Goal: Task Accomplishment & Management: Manage account settings

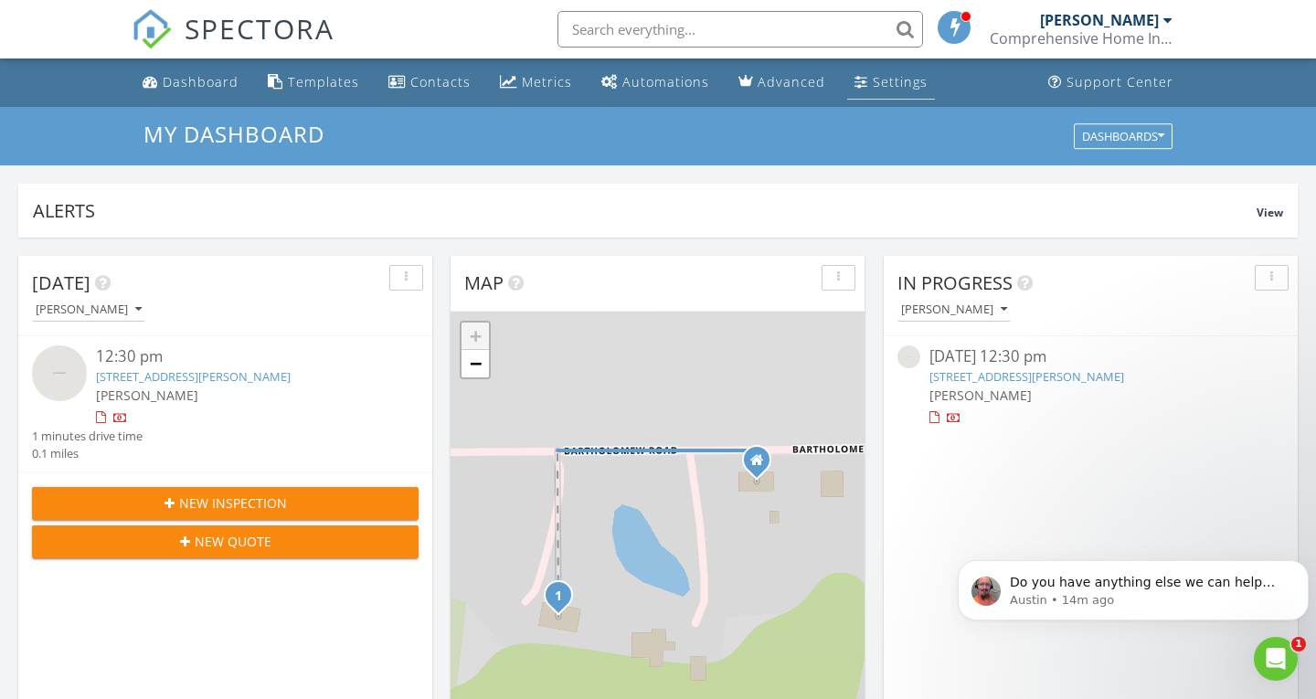
click at [903, 79] on div "Settings" at bounding box center [900, 81] width 55 height 17
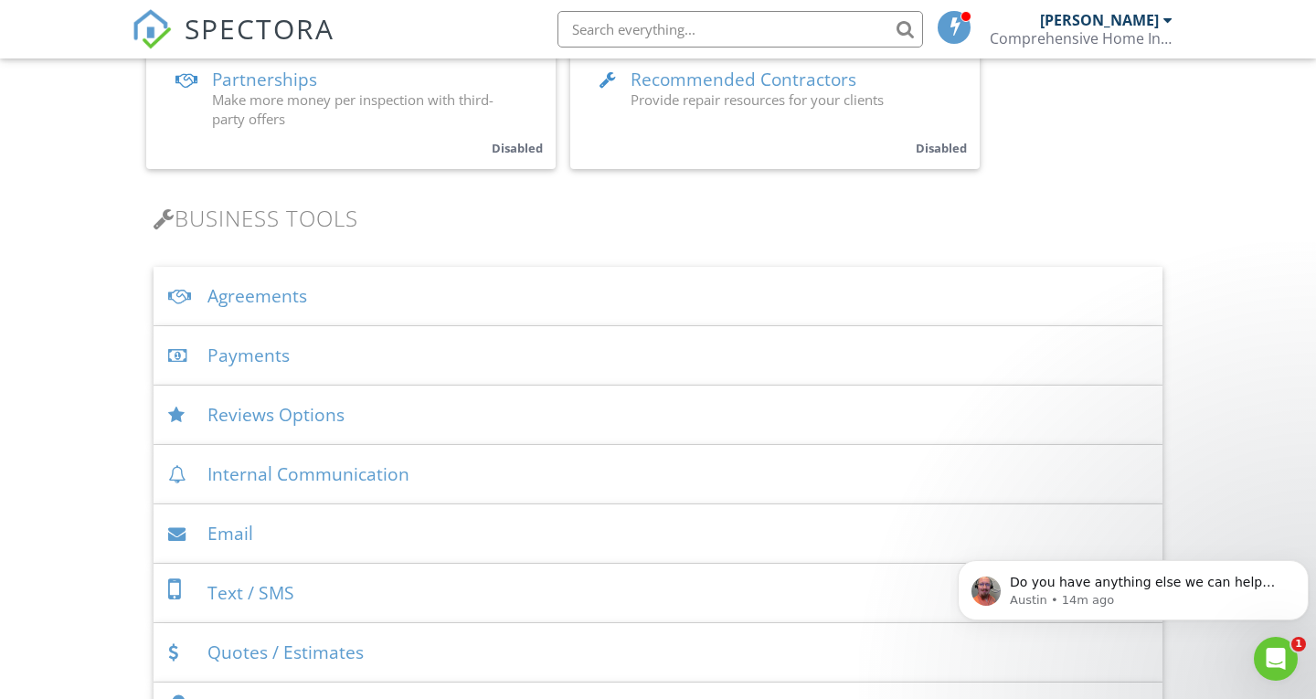
scroll to position [469, 0]
click at [261, 353] on div "Payments" at bounding box center [658, 354] width 1009 height 59
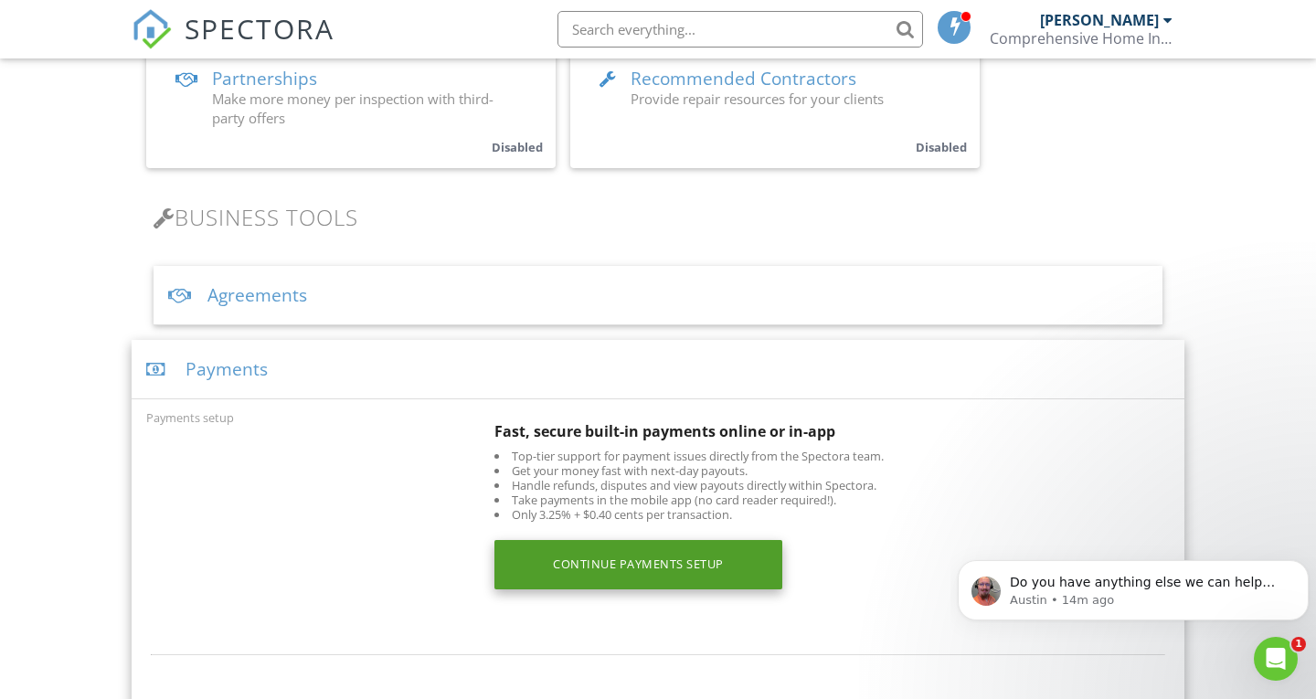
click at [667, 568] on div "Continue Payments Setup" at bounding box center [639, 564] width 288 height 49
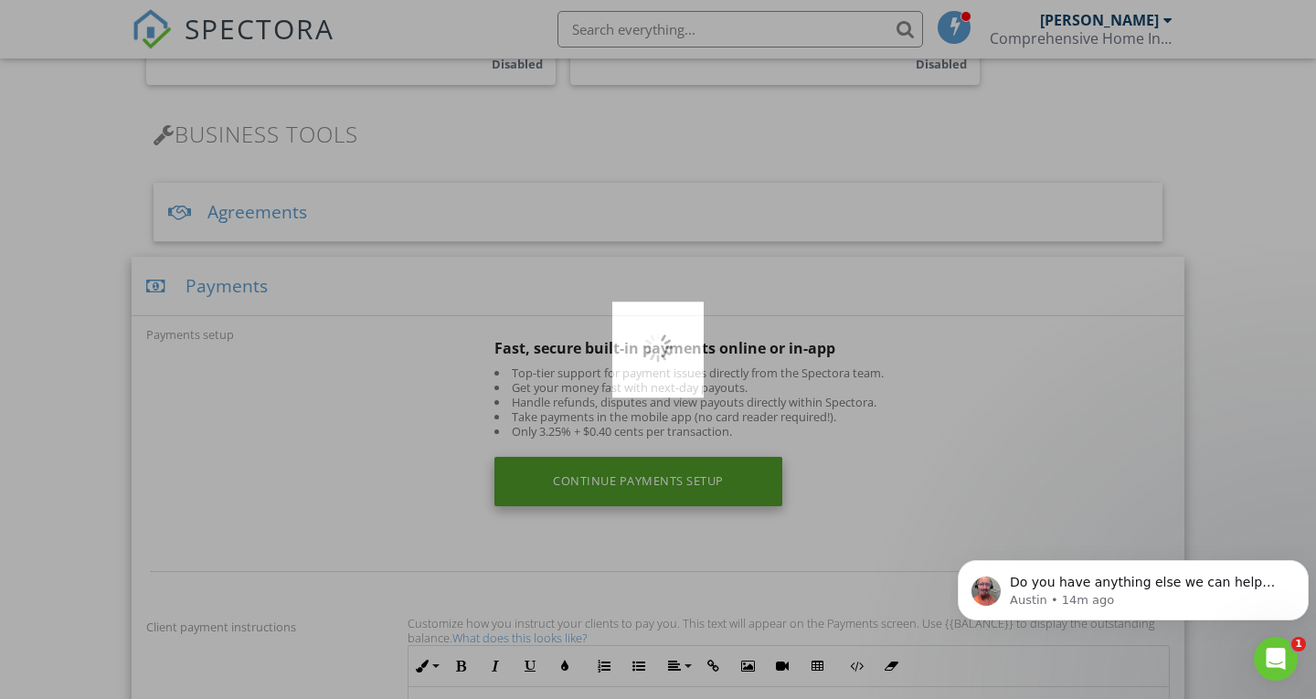
scroll to position [557, 0]
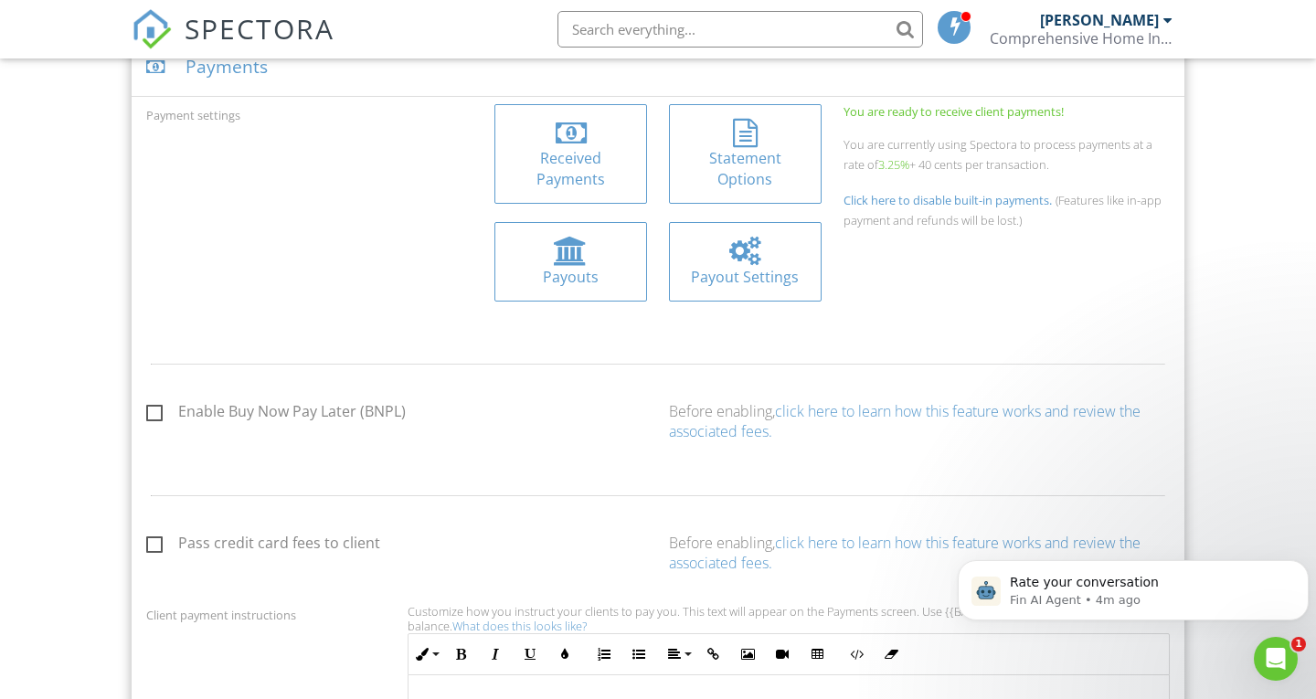
scroll to position [772, 0]
click at [761, 258] on div at bounding box center [744, 251] width 31 height 29
click at [757, 144] on div at bounding box center [745, 133] width 25 height 29
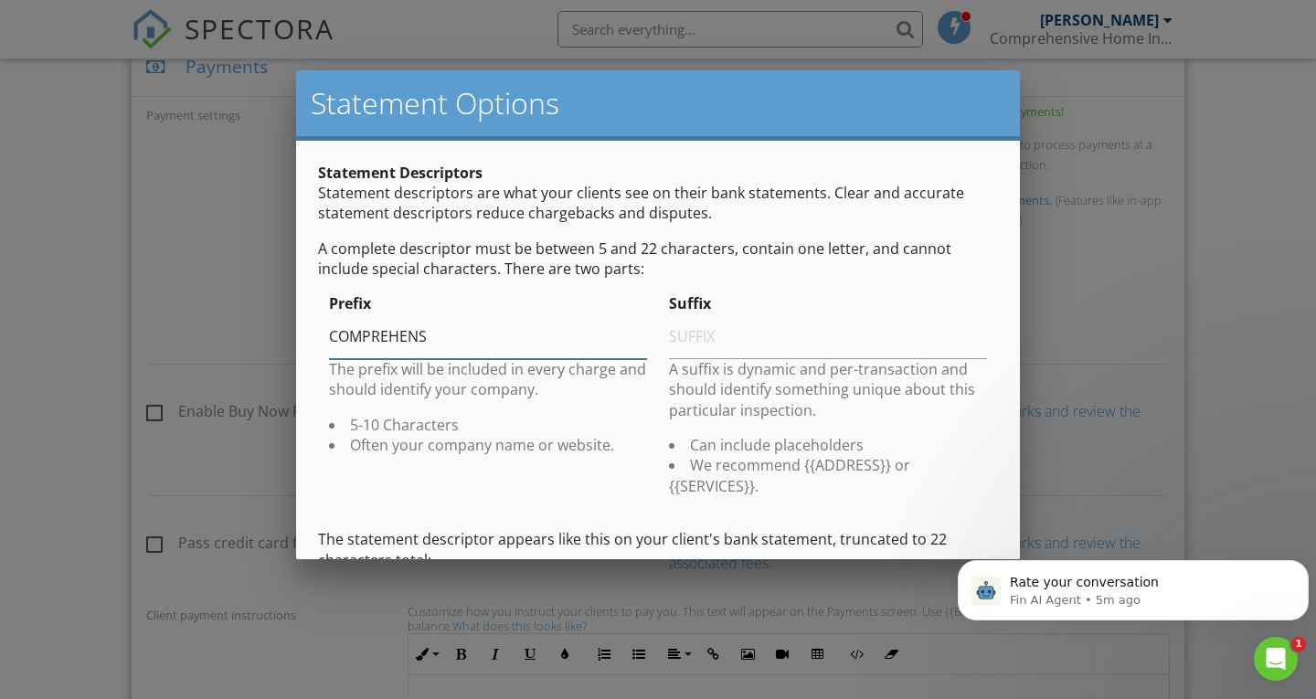
click at [452, 329] on input "COMPREHENS" at bounding box center [488, 336] width 318 height 45
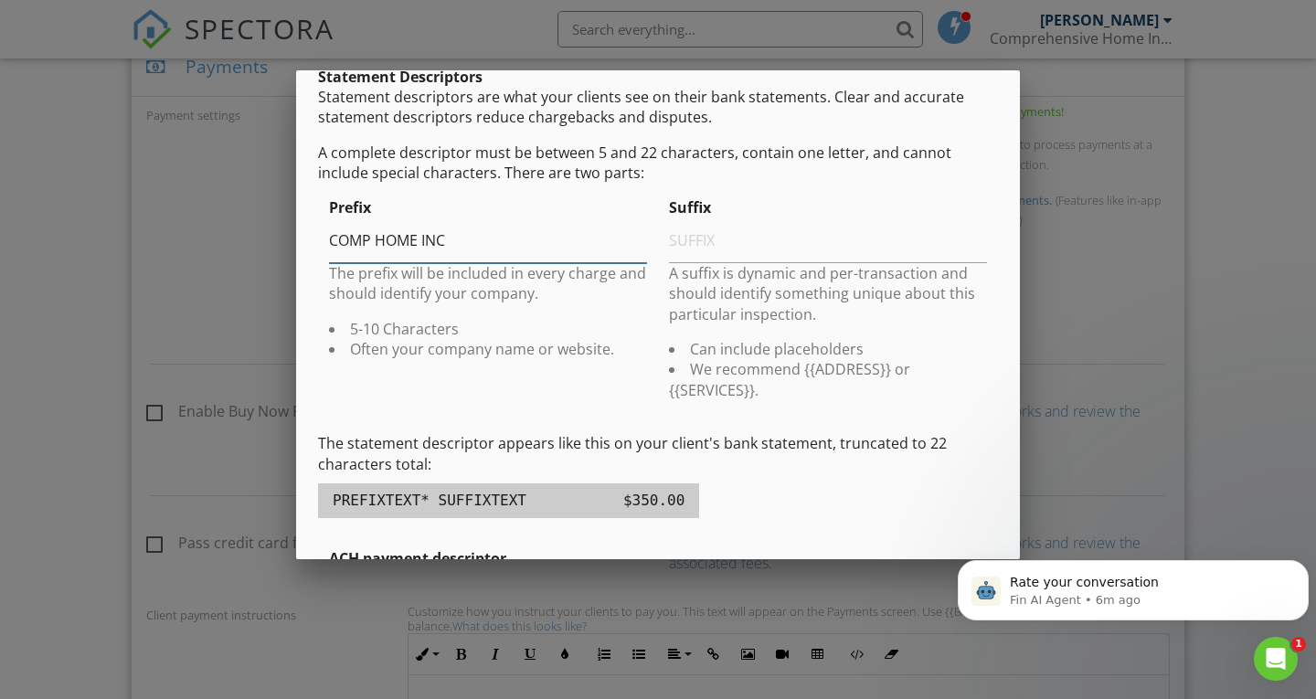
scroll to position [95, 0]
type input "COMP HOME"
click at [831, 244] on input "text" at bounding box center [828, 241] width 318 height 45
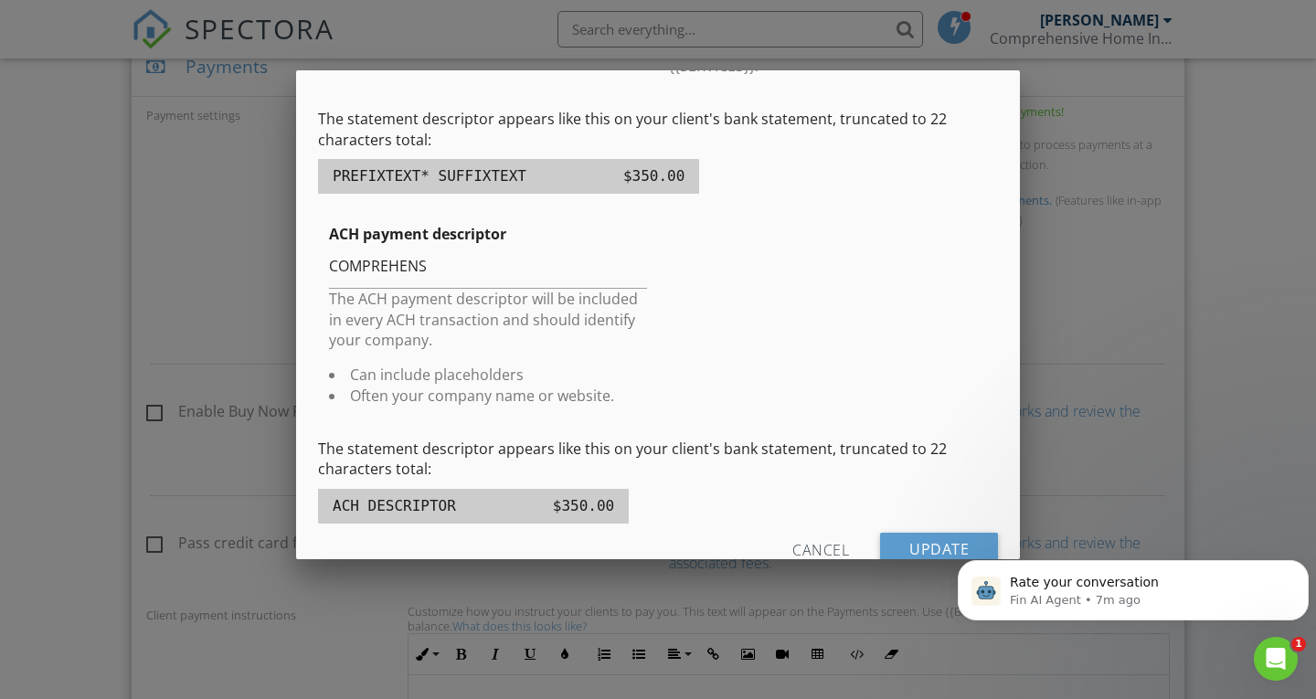
scroll to position [425, 0]
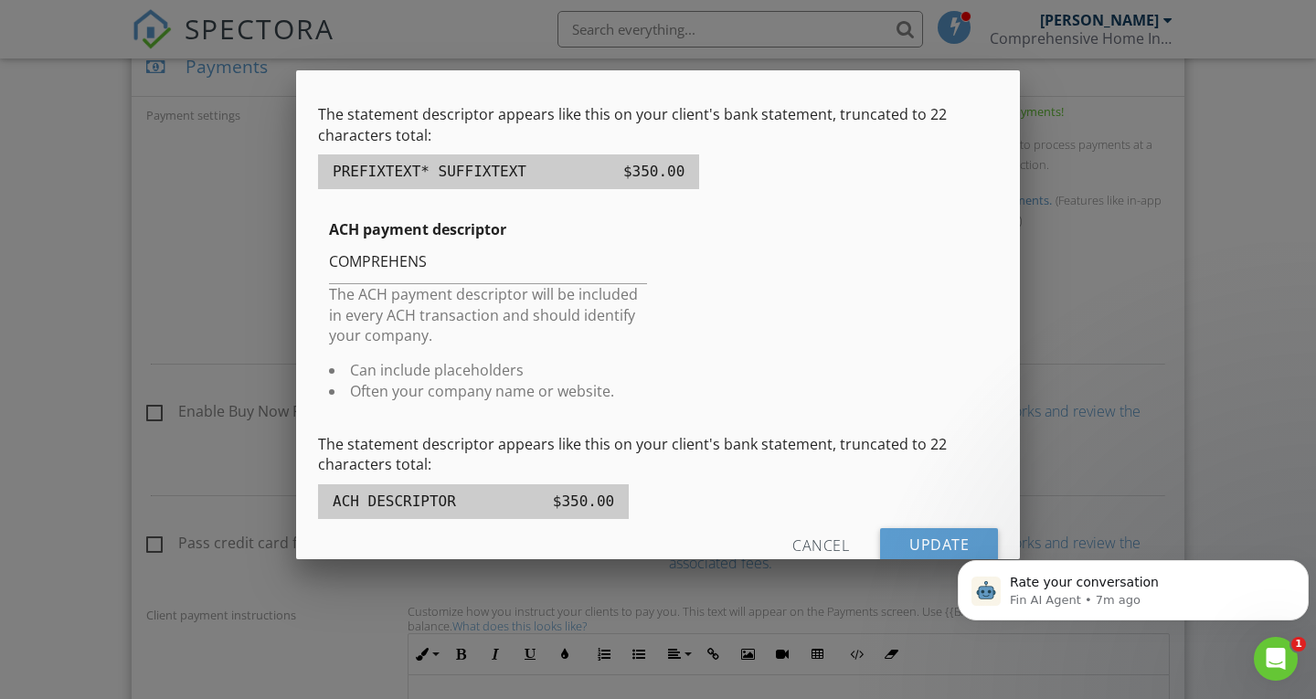
type input "{{ADDRESS}} {{SERVICES}}"
click at [458, 264] on input "COMPREHENS" at bounding box center [488, 262] width 318 height 45
type input "C"
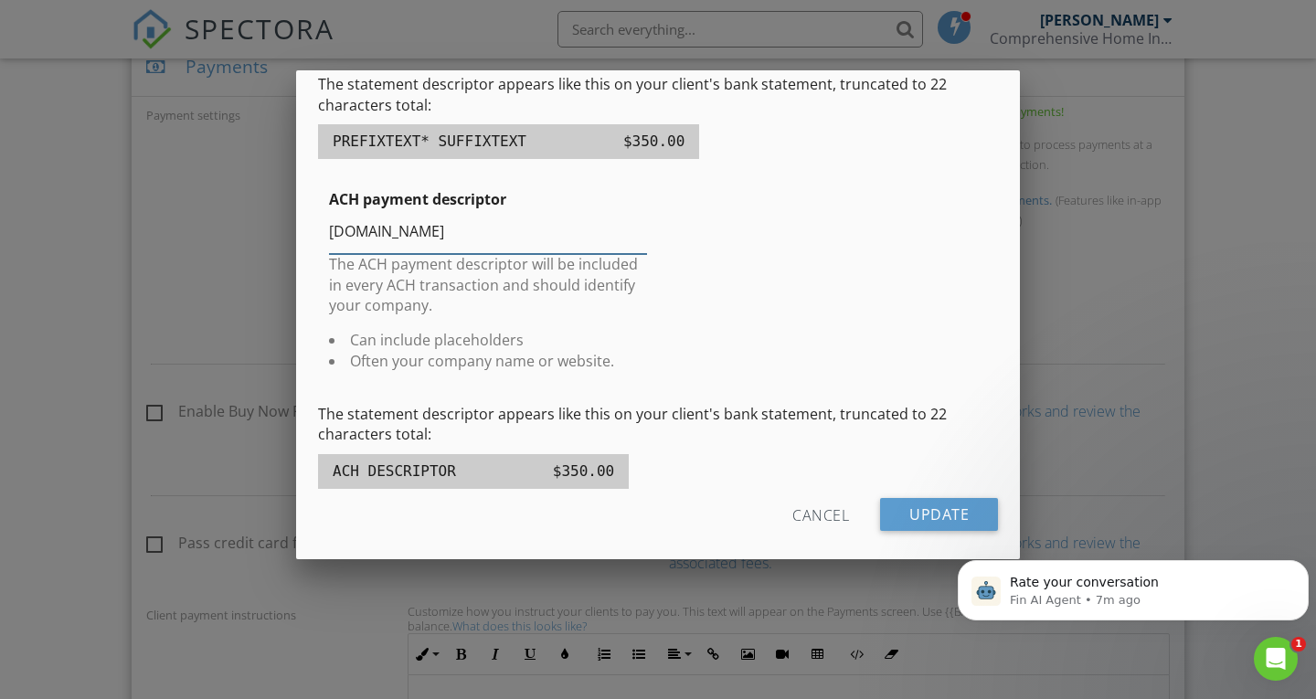
scroll to position [481, 0]
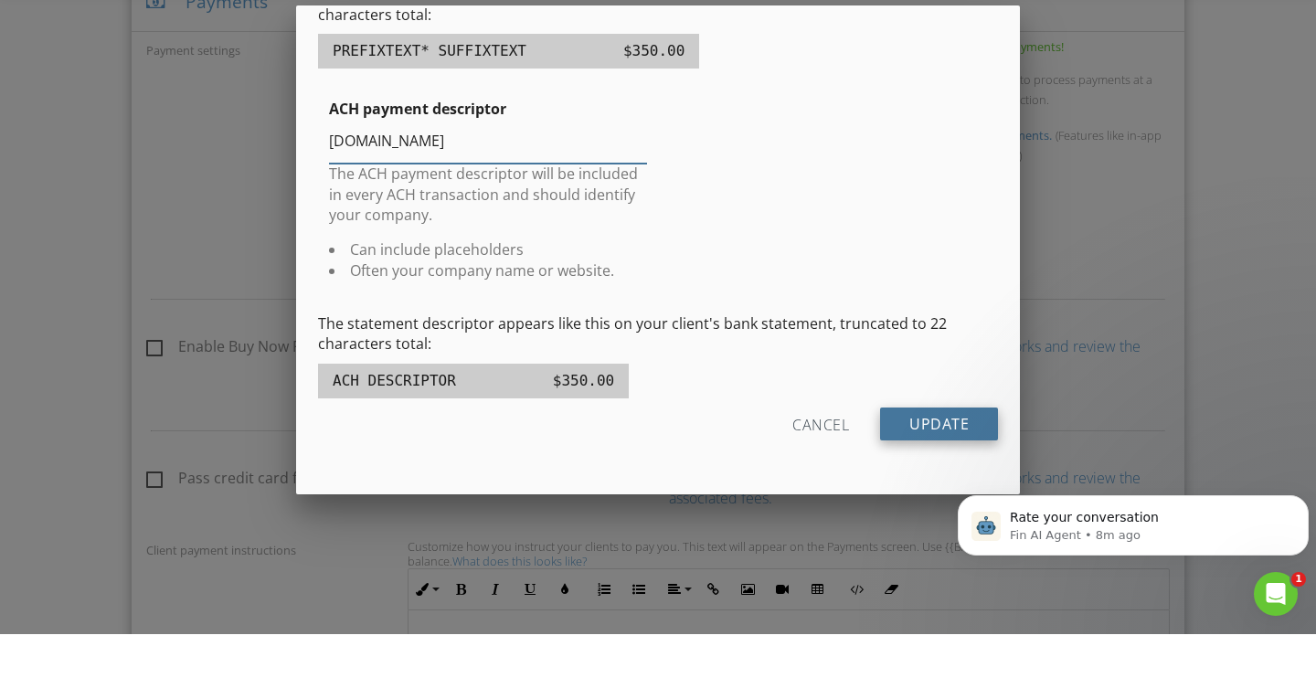
type input "[DOMAIN_NAME]"
click at [943, 495] on input "Update" at bounding box center [939, 489] width 118 height 33
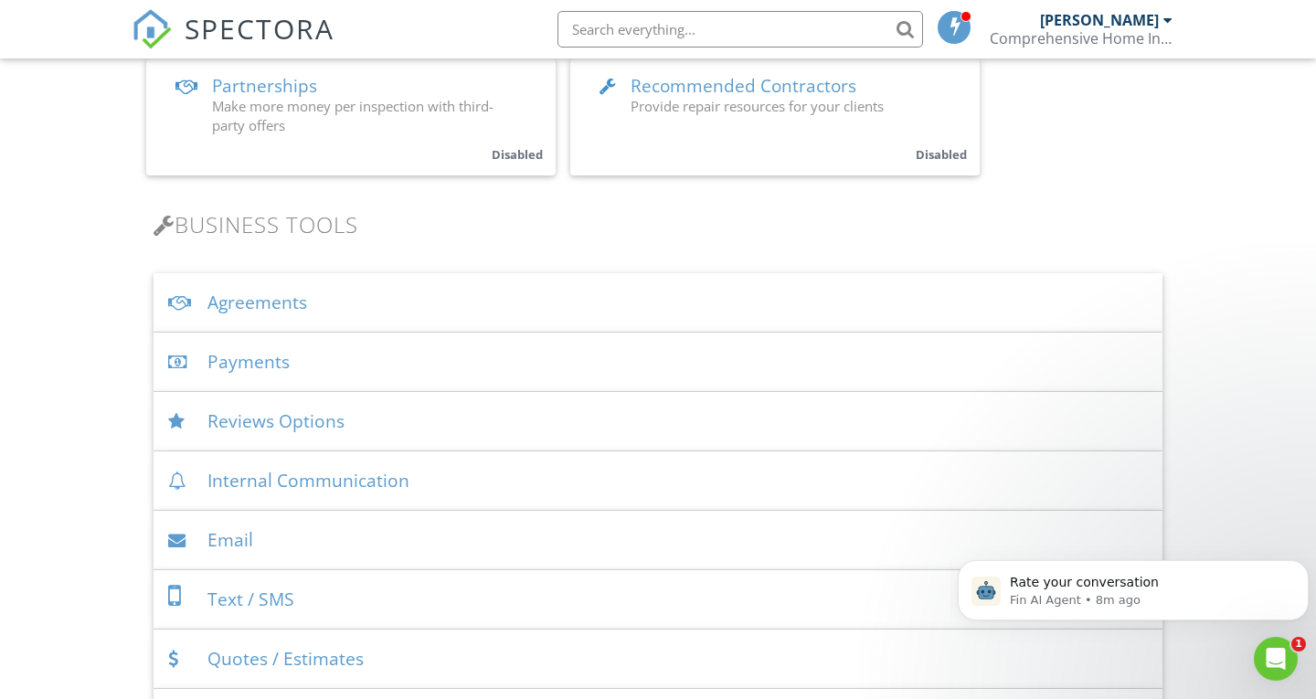
scroll to position [463, 0]
click at [291, 365] on div "Payments" at bounding box center [658, 361] width 1009 height 59
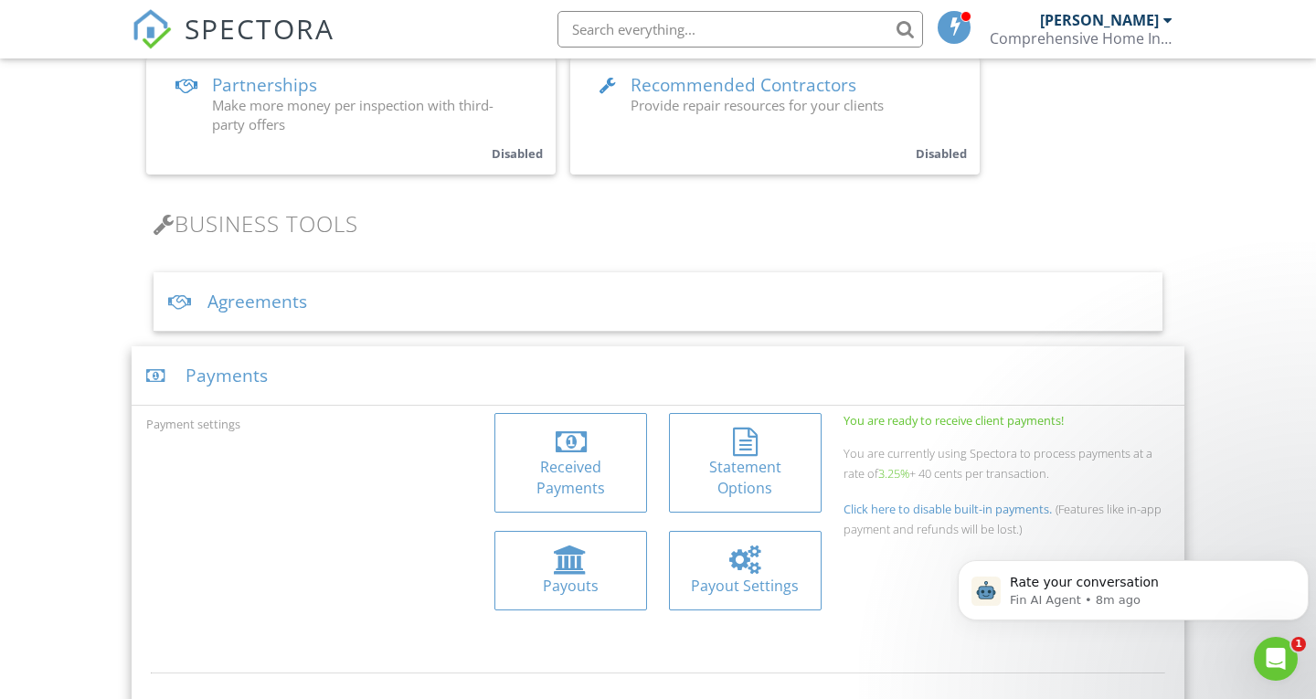
click at [767, 568] on div at bounding box center [745, 560] width 123 height 29
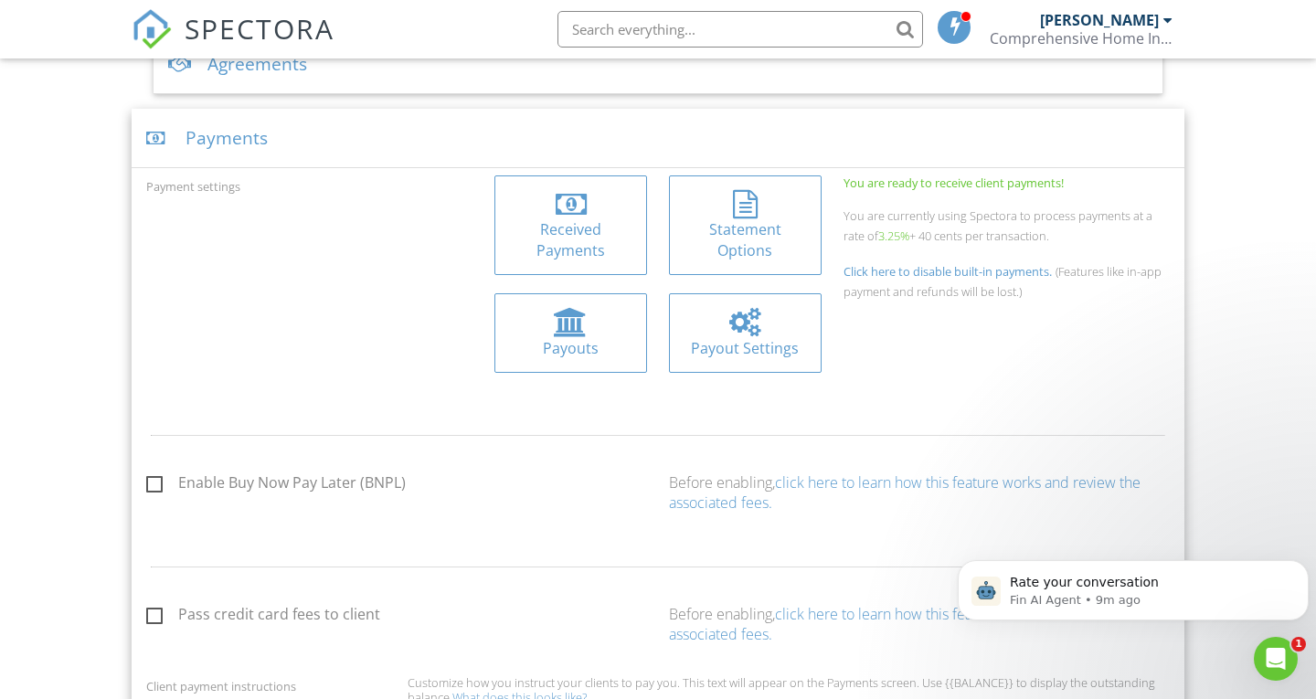
scroll to position [703, 0]
click at [157, 623] on label "Pass credit card fees to client" at bounding box center [263, 614] width 234 height 23
click at [157, 621] on input "Pass credit card fees to client" at bounding box center [152, 615] width 12 height 12
checkbox input "true"
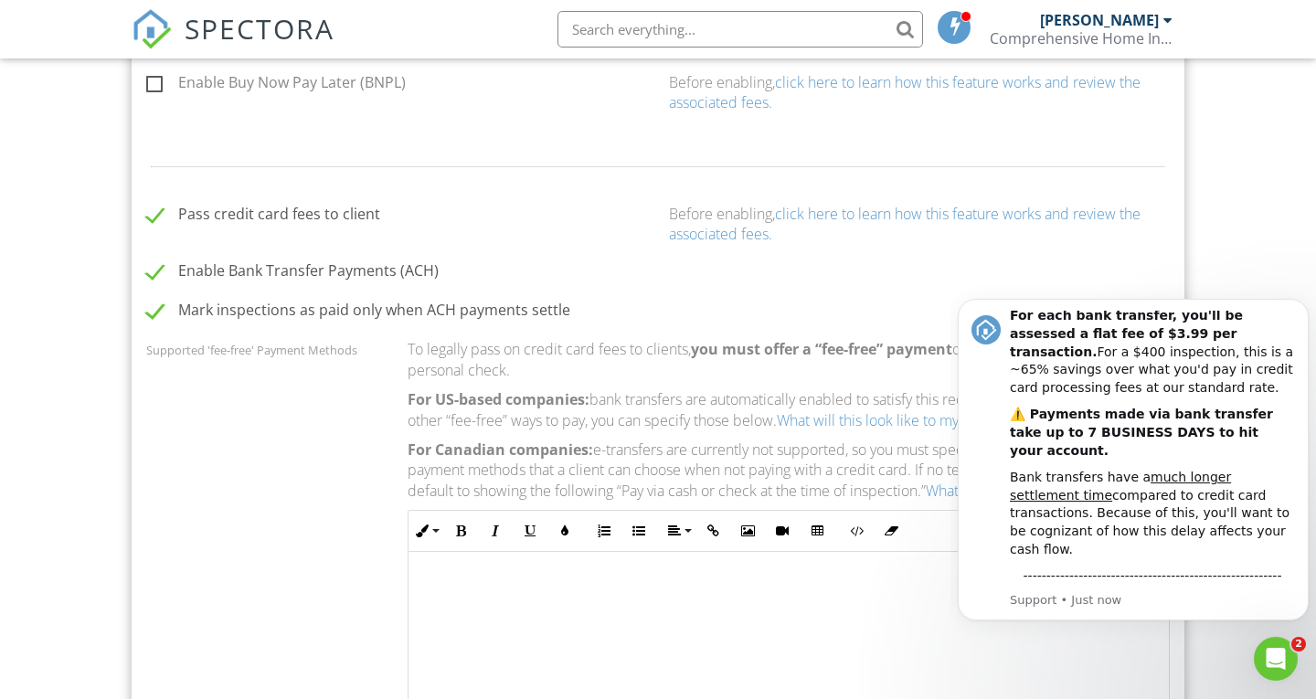
scroll to position [1098, 0]
click at [157, 269] on label "Enable Bank Transfer Payments (ACH)" at bounding box center [292, 276] width 293 height 23
checkbox input "false"
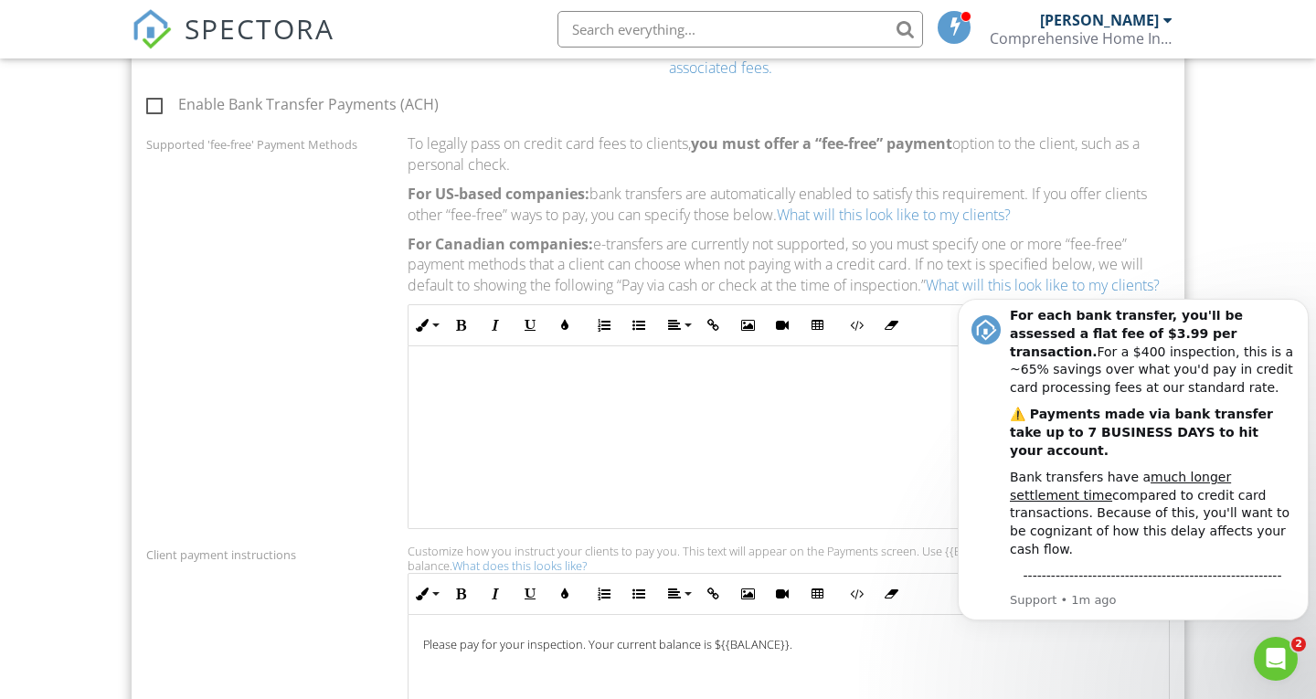
scroll to position [1272, 0]
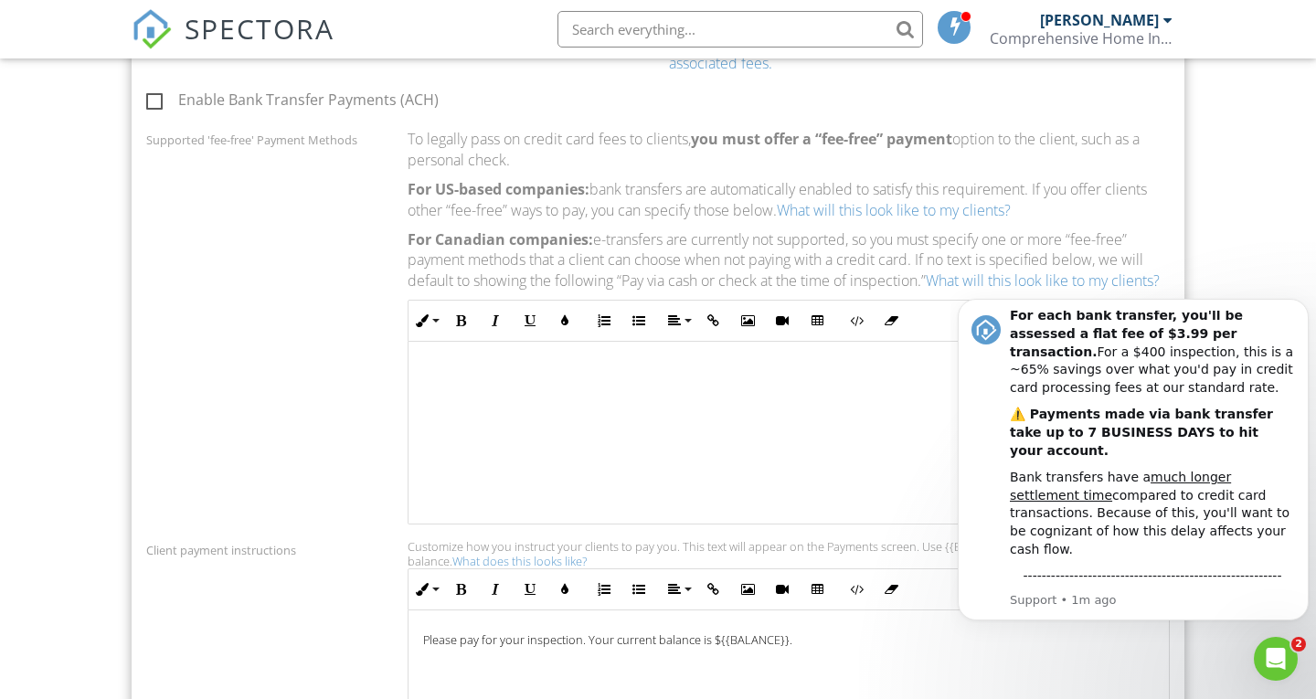
click at [615, 384] on p at bounding box center [788, 374] width 731 height 20
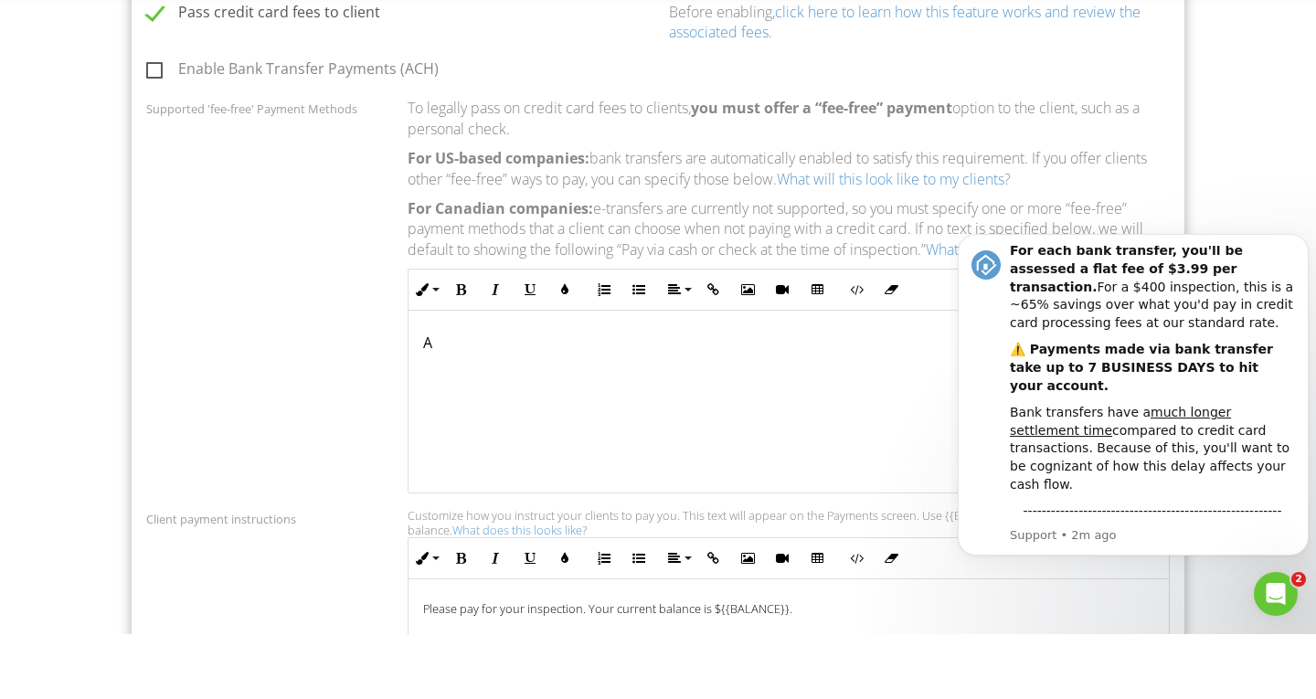
scroll to position [1239, 0]
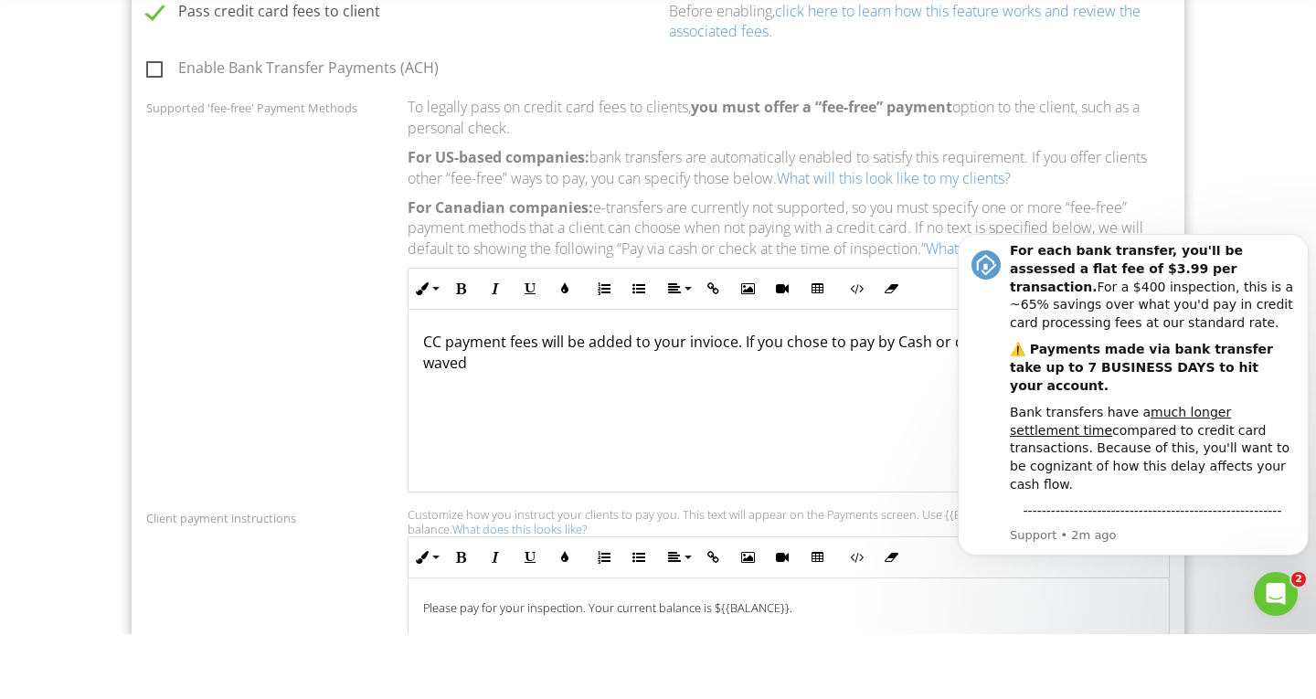
click at [437, 426] on p "CC payment fees will be added to your invioce. If you chose to pay by Cash or c…" at bounding box center [788, 417] width 731 height 41
click at [428, 423] on p "CC payment fees will be added to your invioce. If you chose to pay by Cash or c…" at bounding box center [788, 417] width 731 height 41
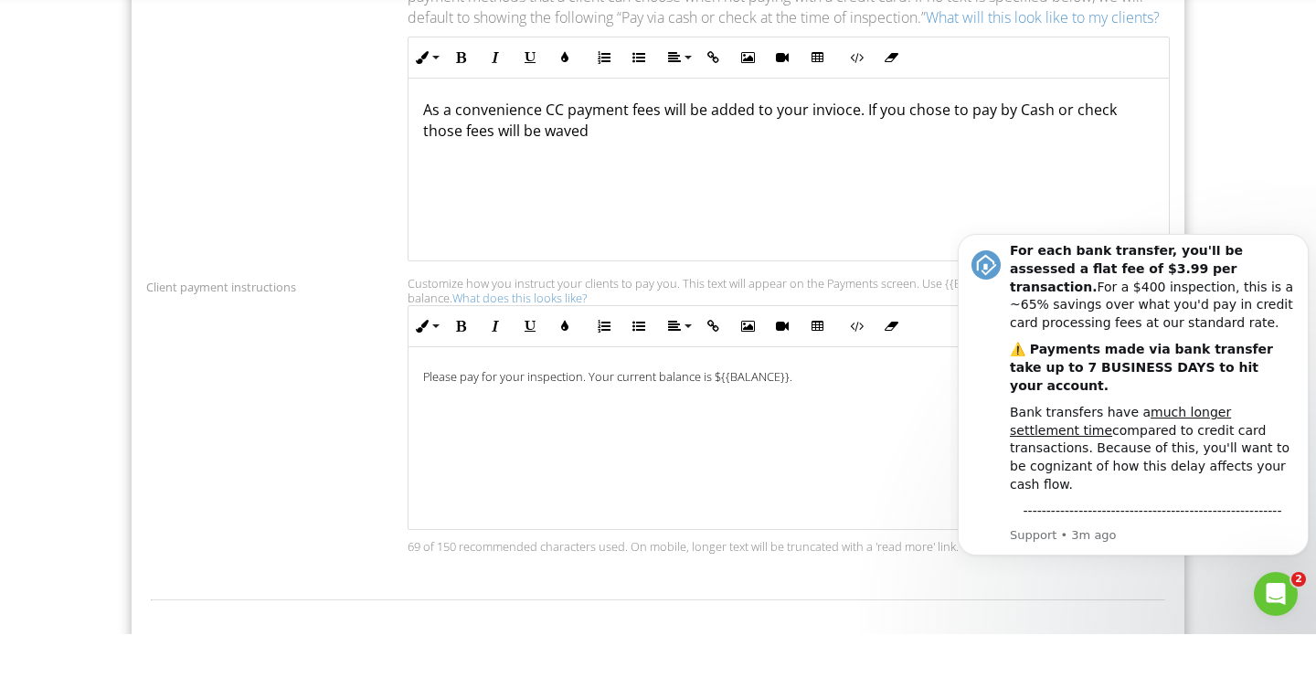
scroll to position [1475, 0]
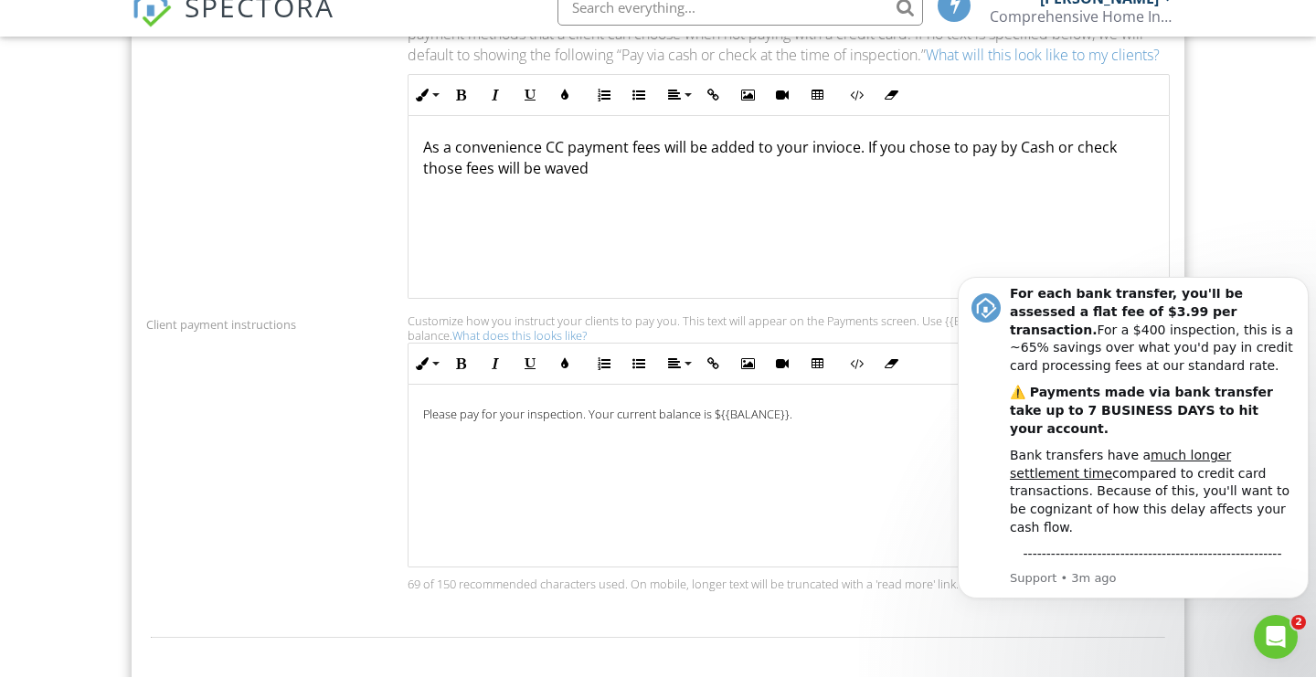
click at [1025, 185] on p "As a convenience CC payment fees will be added to your invioce. If you chose to…" at bounding box center [788, 179] width 731 height 41
click at [576, 200] on p "As a convenience CC payment fees will be added to your invioce. If you chose to…" at bounding box center [788, 179] width 731 height 41
click at [872, 188] on p "As a convenience CC payment fees will be added to your invioce. If you chose to…" at bounding box center [788, 179] width 731 height 41
click at [904, 181] on p "As a convenience CC payment fees will be added to your invioce. You chose to pa…" at bounding box center [788, 179] width 731 height 41
click at [900, 186] on p "As a convenience CC payment fees will be added to your invioce. You chose to pa…" at bounding box center [788, 179] width 731 height 41
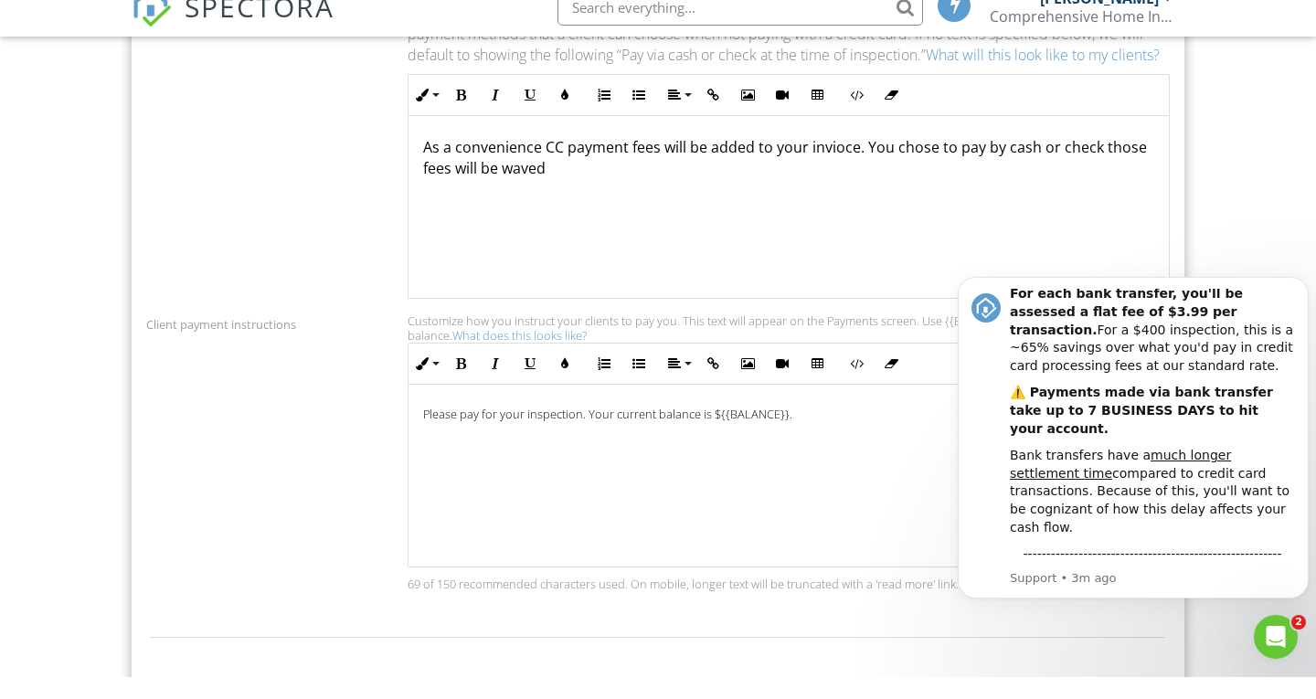
click at [887, 177] on div "As a convenience CC payment fees will be added to your invioce. You chose to pa…" at bounding box center [789, 228] width 761 height 183
click at [849, 188] on p "As a convenience CC payment fees will be added to your invioce. You may aviod c…" at bounding box center [788, 179] width 731 height 41
click at [859, 191] on p "As a convenience CC payment fees will be added to your invioce. You may aviod c…" at bounding box center [788, 179] width 731 height 41
click at [1149, 191] on p "As a convenience CC payment fees will be added to your invioce if you pay via C…" at bounding box center [788, 179] width 731 height 41
click at [635, 200] on p "As a convenience CC payment fees will be added to your invioce if you pay via C…" at bounding box center [788, 179] width 731 height 41
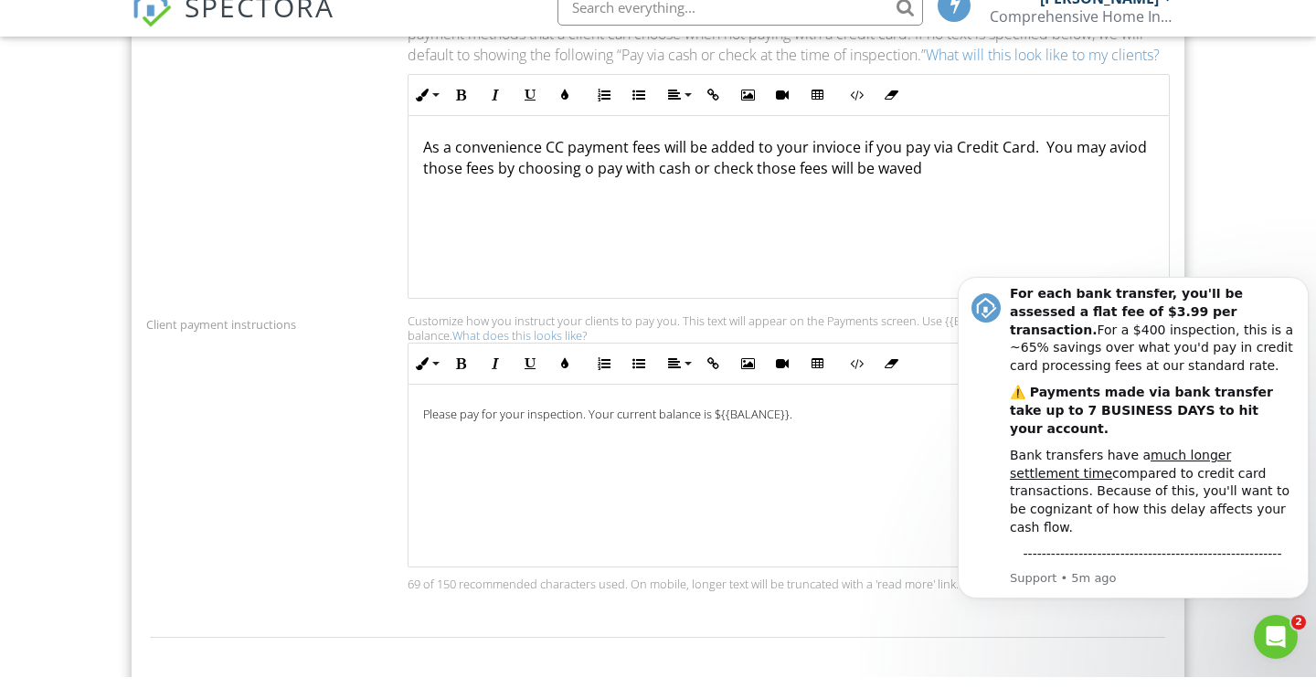
click at [752, 200] on p "As a convenience CC payment fees will be added to your invioce if you pay via C…" at bounding box center [788, 179] width 731 height 41
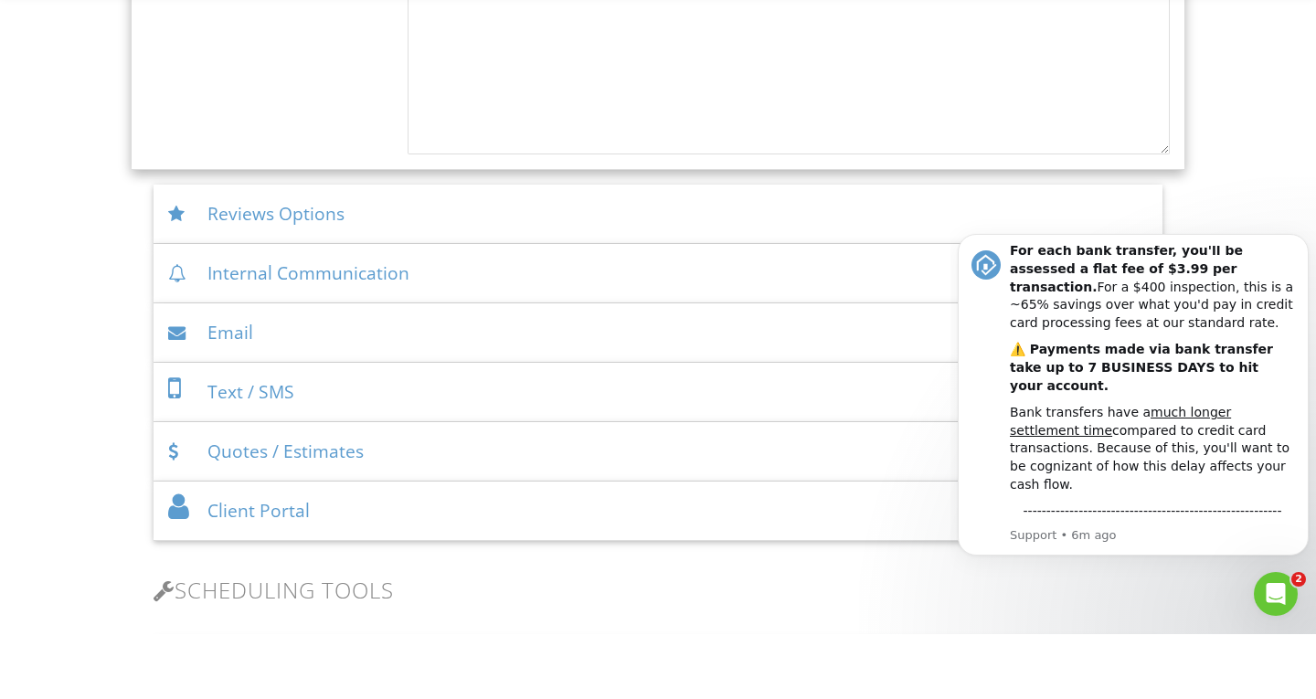
scroll to position [2456, 0]
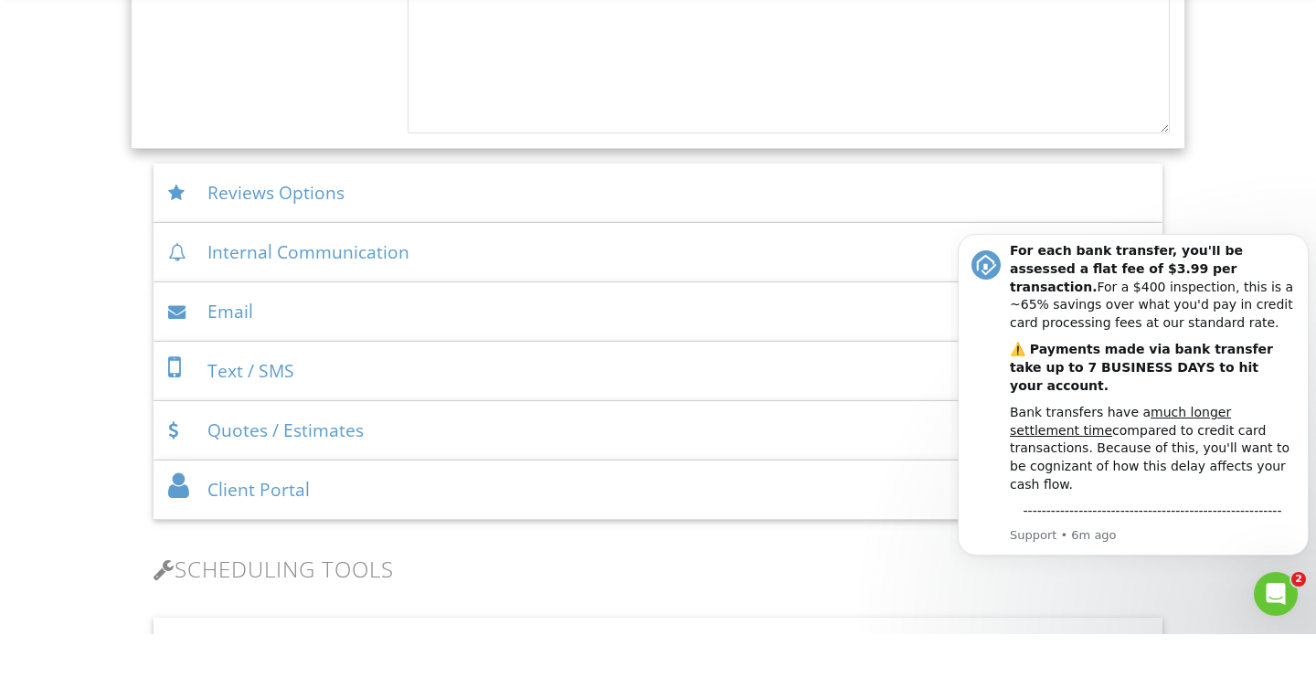
click at [366, 288] on div "Reviews Options" at bounding box center [658, 258] width 1009 height 59
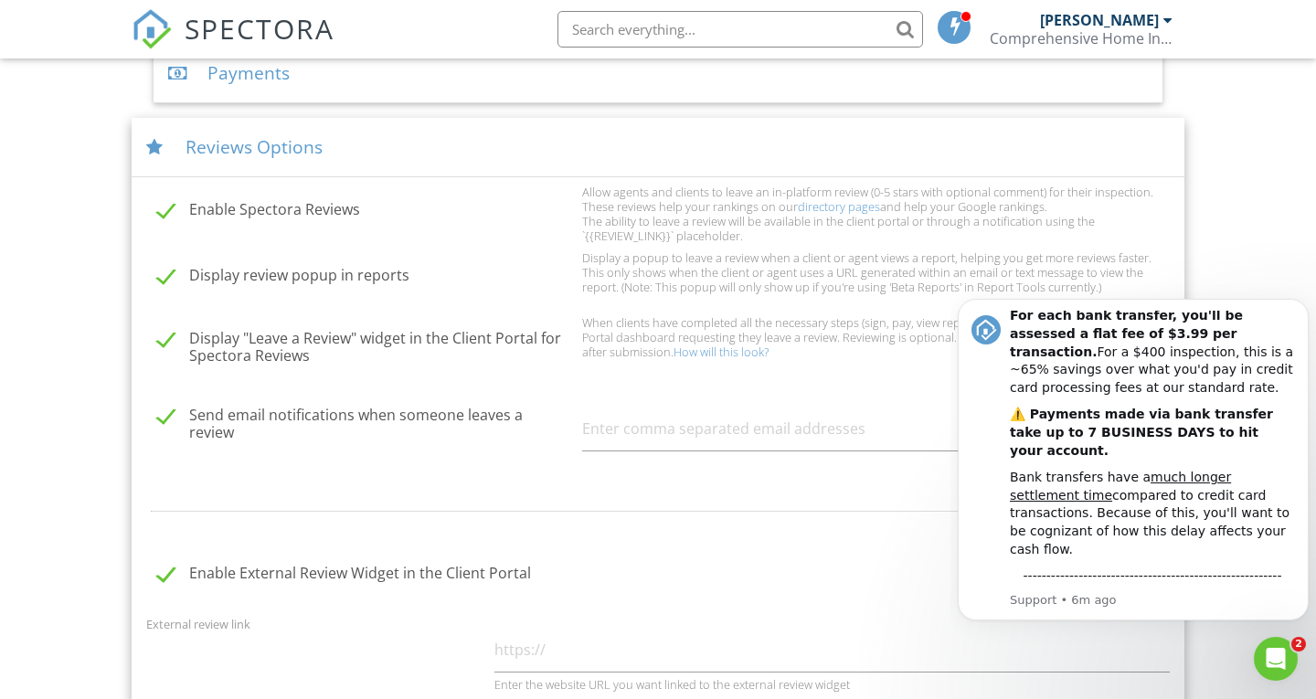
scroll to position [751, 0]
click at [751, 435] on input "text" at bounding box center [876, 429] width 588 height 45
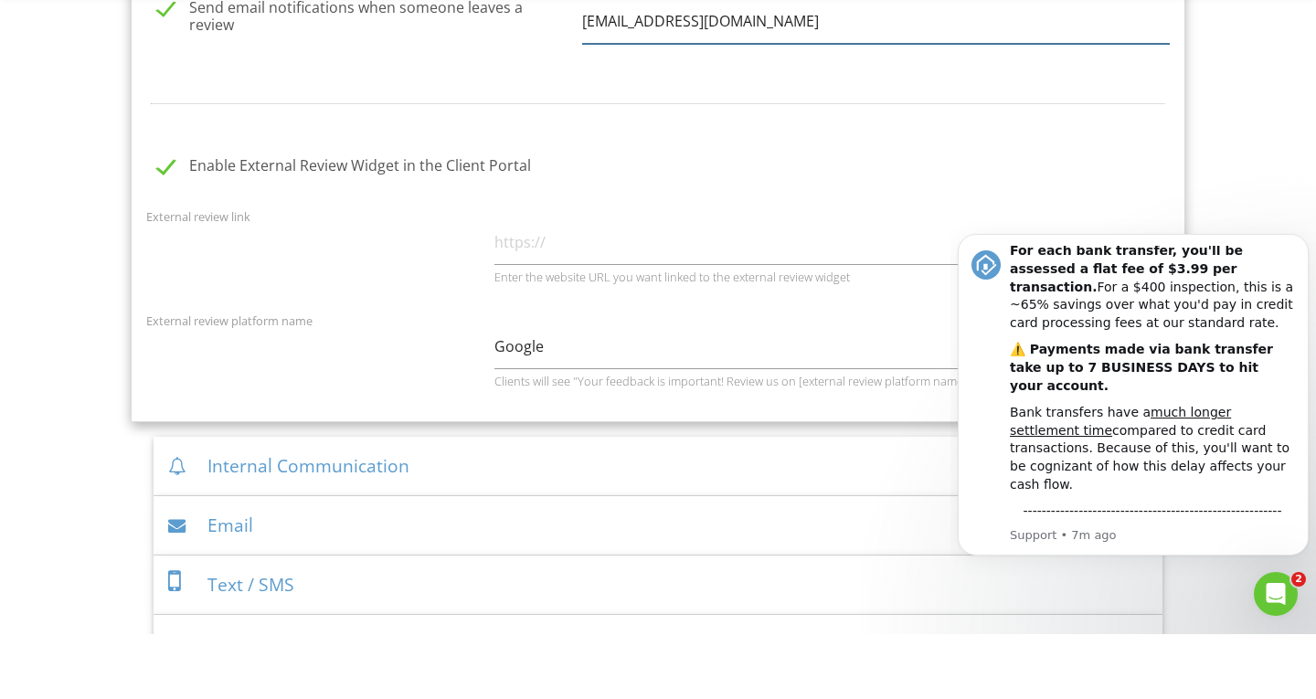
scroll to position [1097, 0]
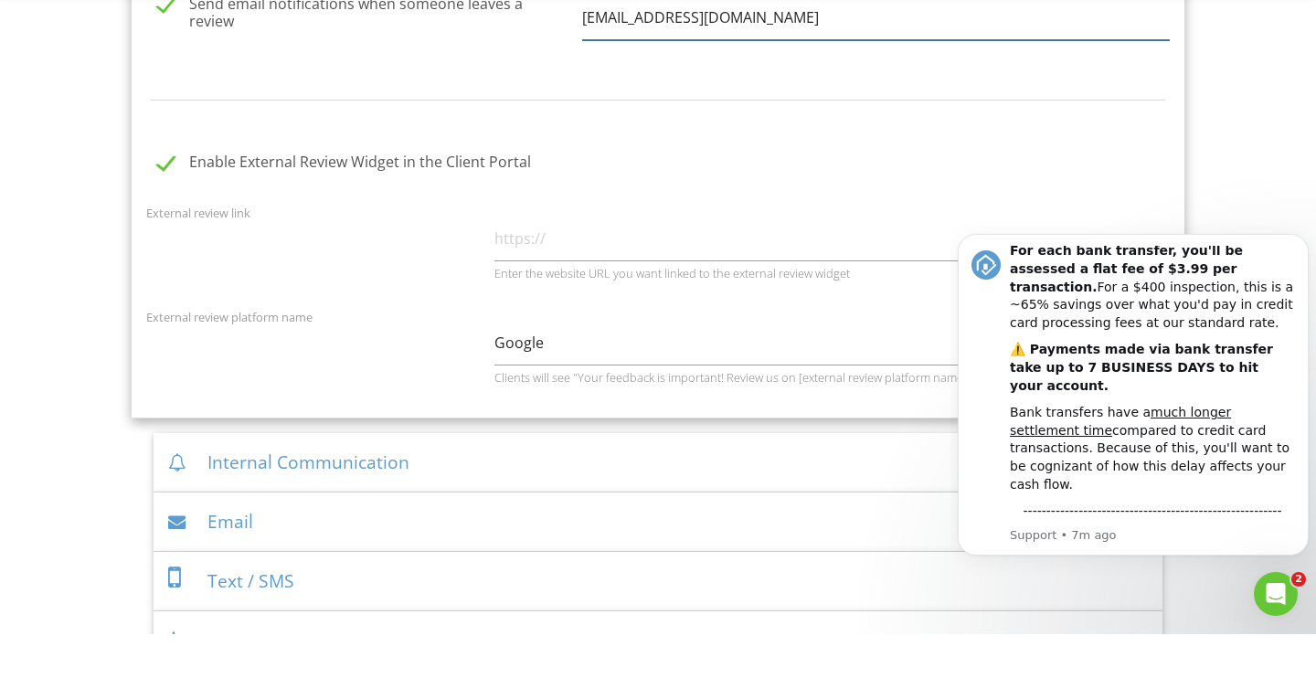
type input "[EMAIL_ADDRESS][DOMAIN_NAME]"
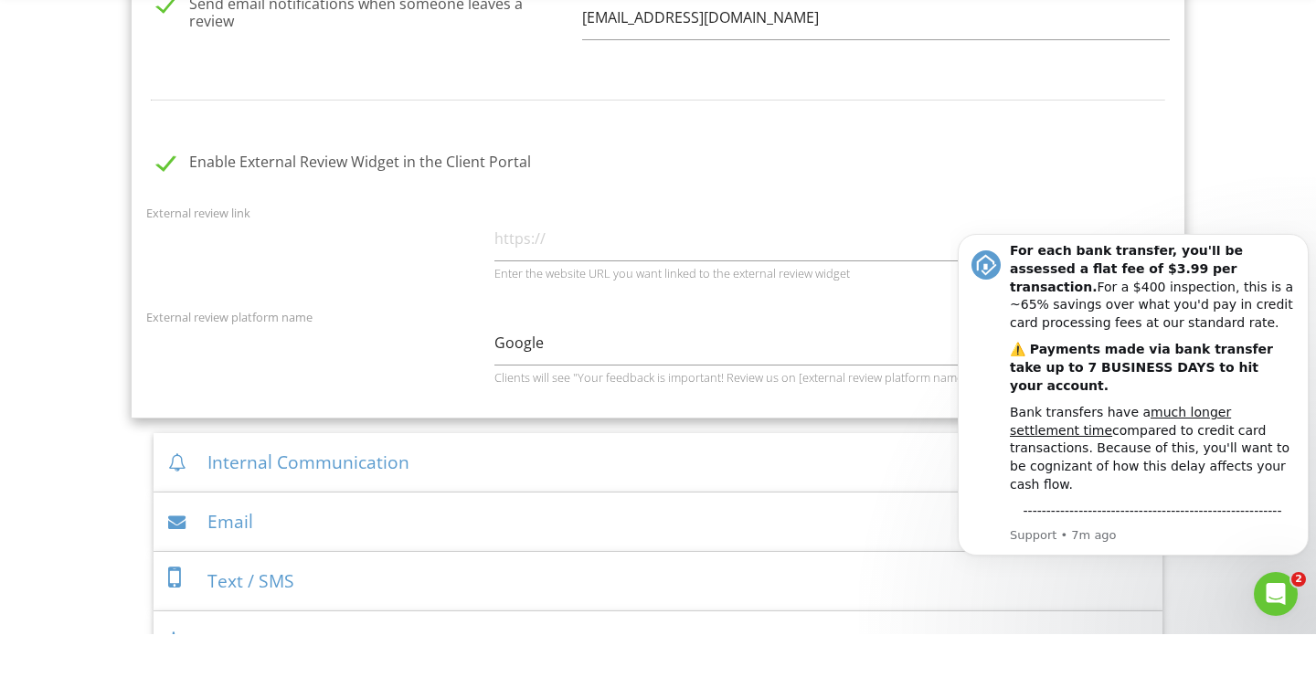
click at [165, 229] on label "Enable External Review Widget in the Client Portal" at bounding box center [364, 229] width 414 height 23
checkbox input "false"
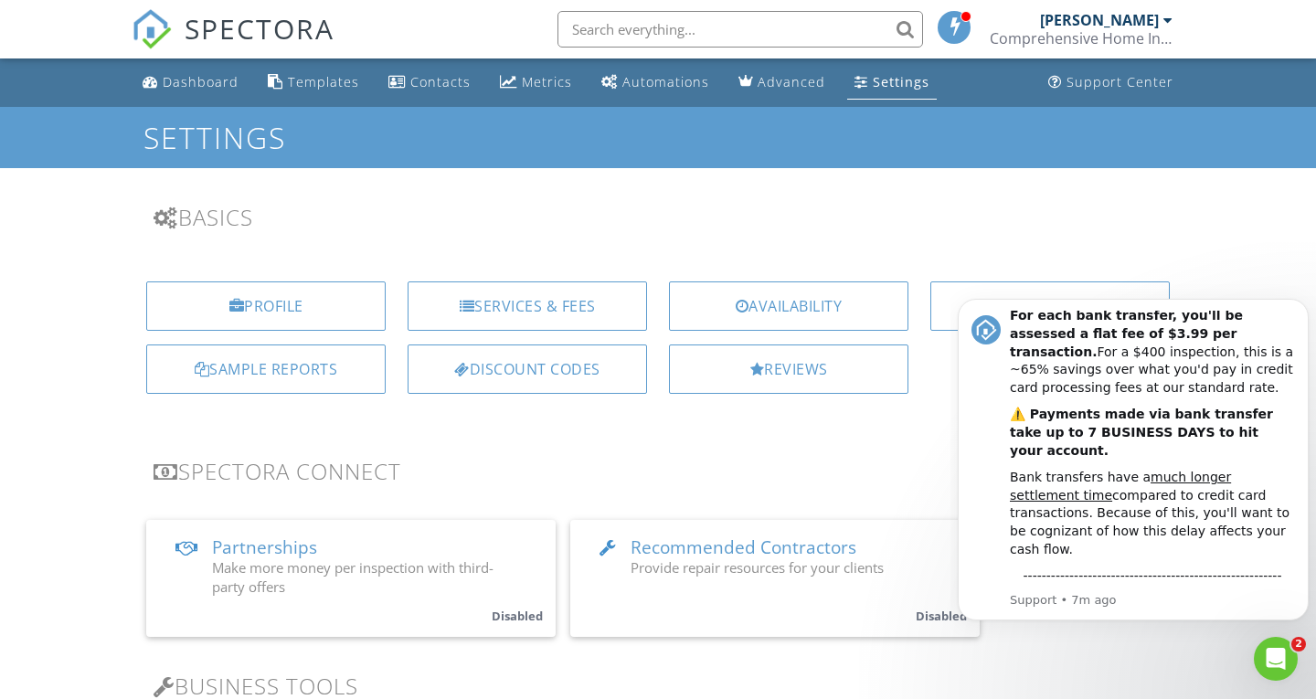
scroll to position [1, 0]
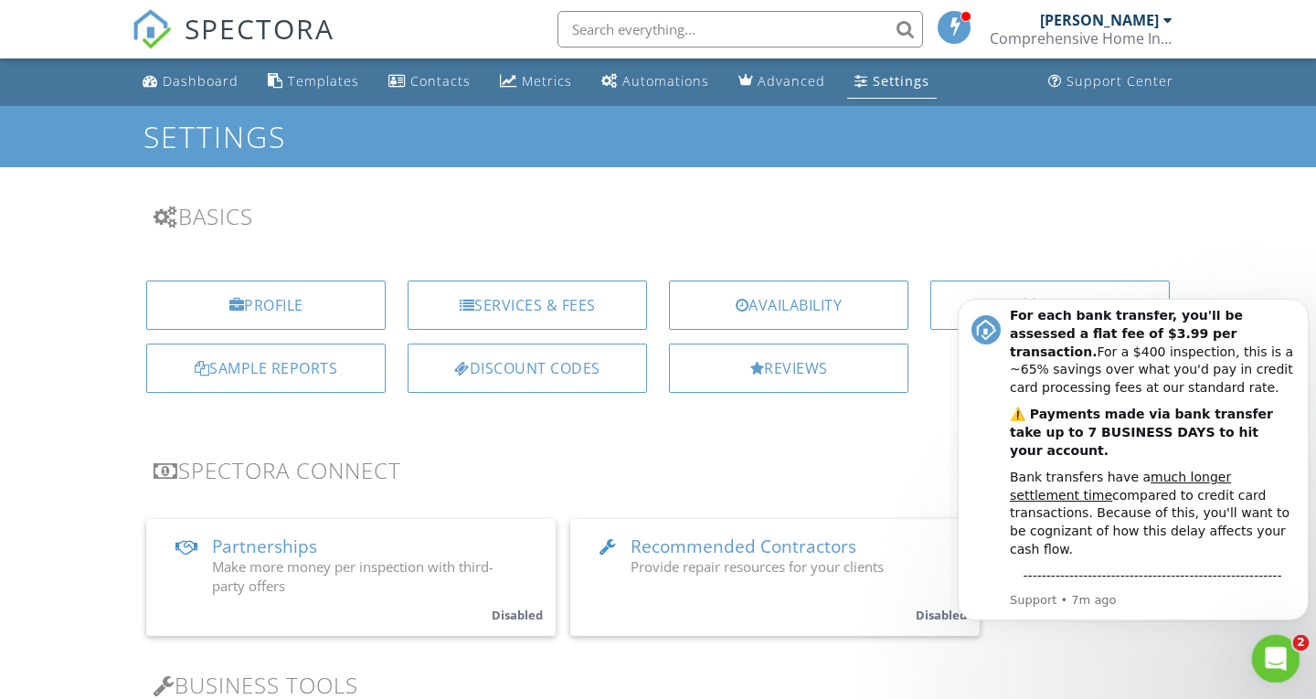
click at [1264, 657] on icon "Open Intercom Messenger" at bounding box center [1274, 657] width 30 height 30
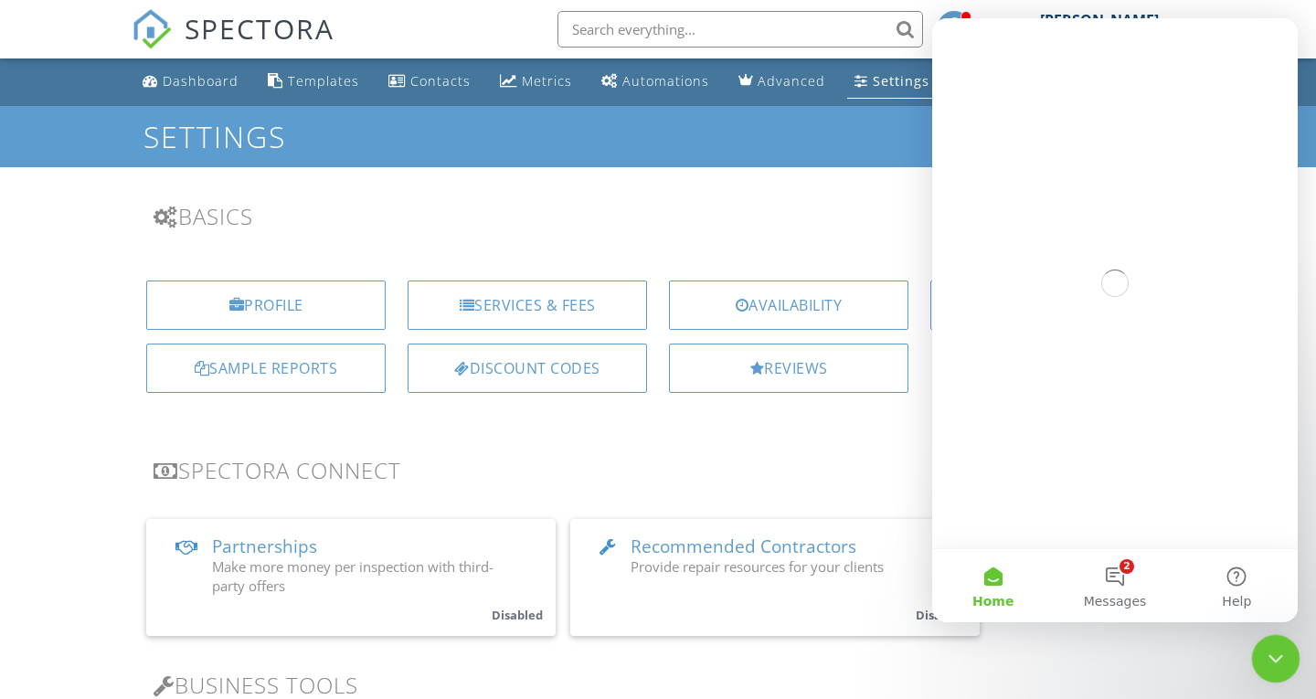
scroll to position [0, 0]
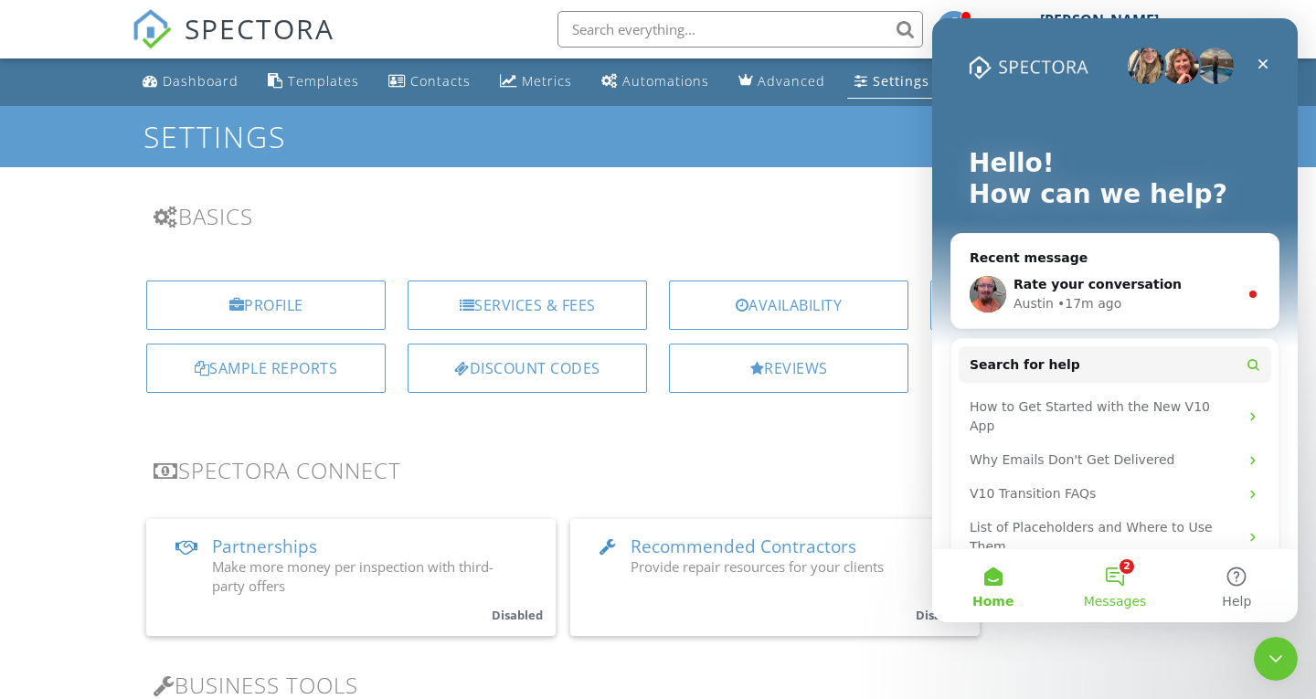
click at [1109, 623] on button "2 Messages" at bounding box center [1115, 585] width 122 height 73
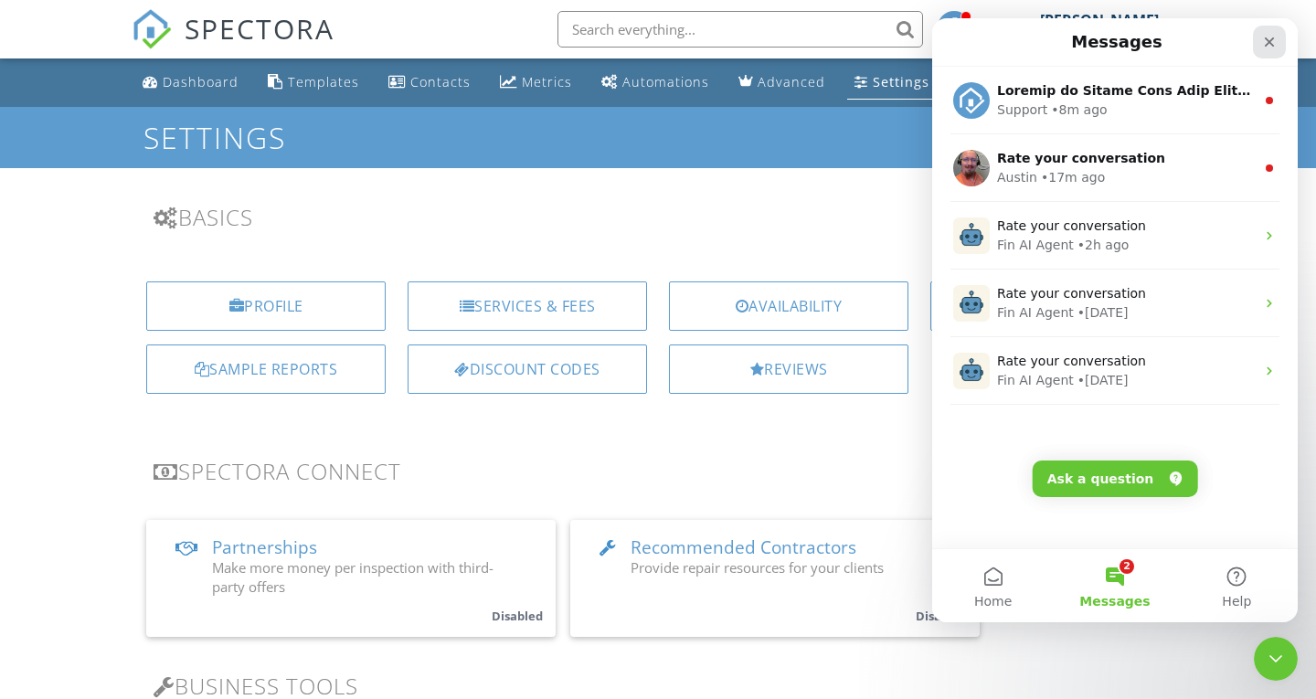
click at [1264, 51] on div "Close" at bounding box center [1269, 42] width 33 height 33
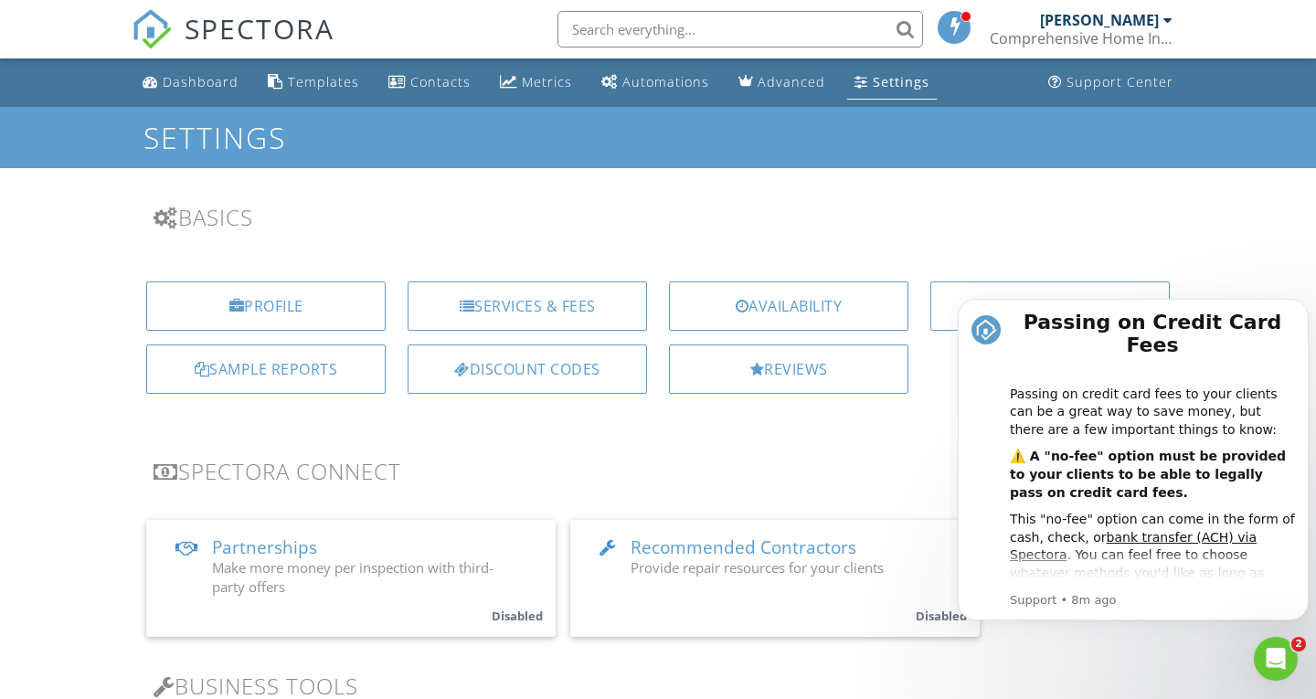
click at [843, 469] on h3 "Spectora Connect" at bounding box center [658, 471] width 1009 height 25
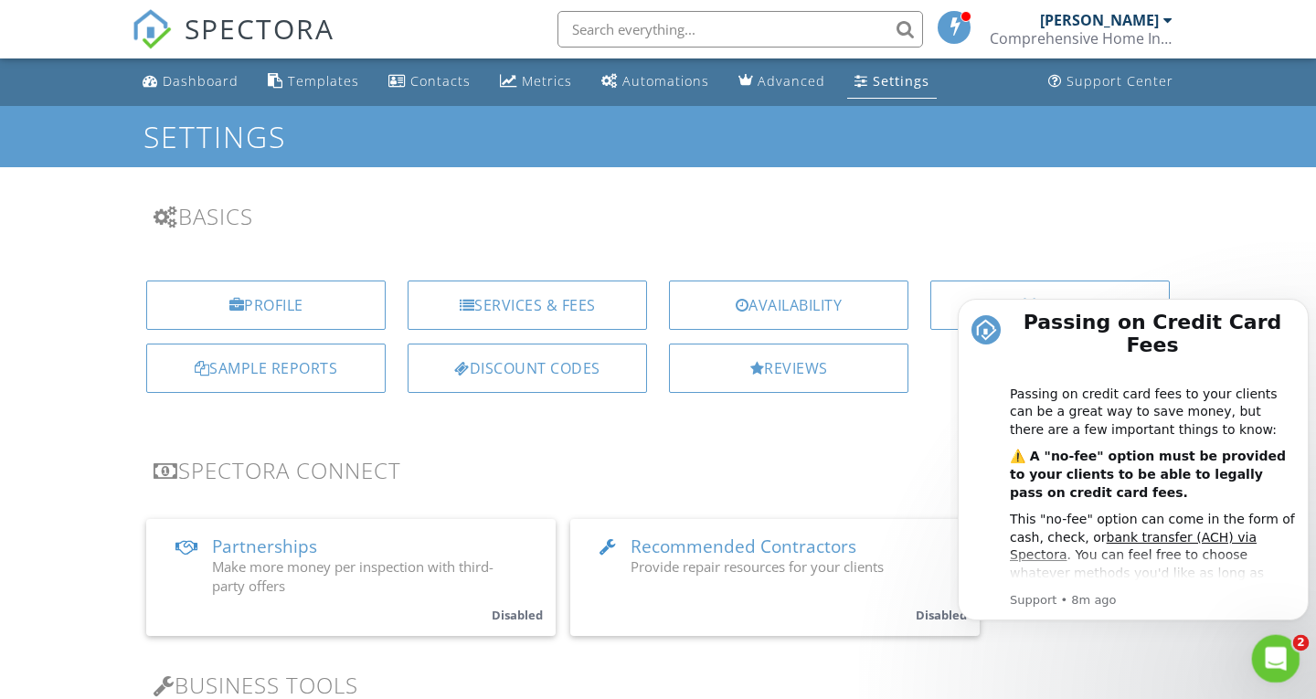
click at [1277, 665] on icon "Open Intercom Messenger" at bounding box center [1274, 657] width 30 height 30
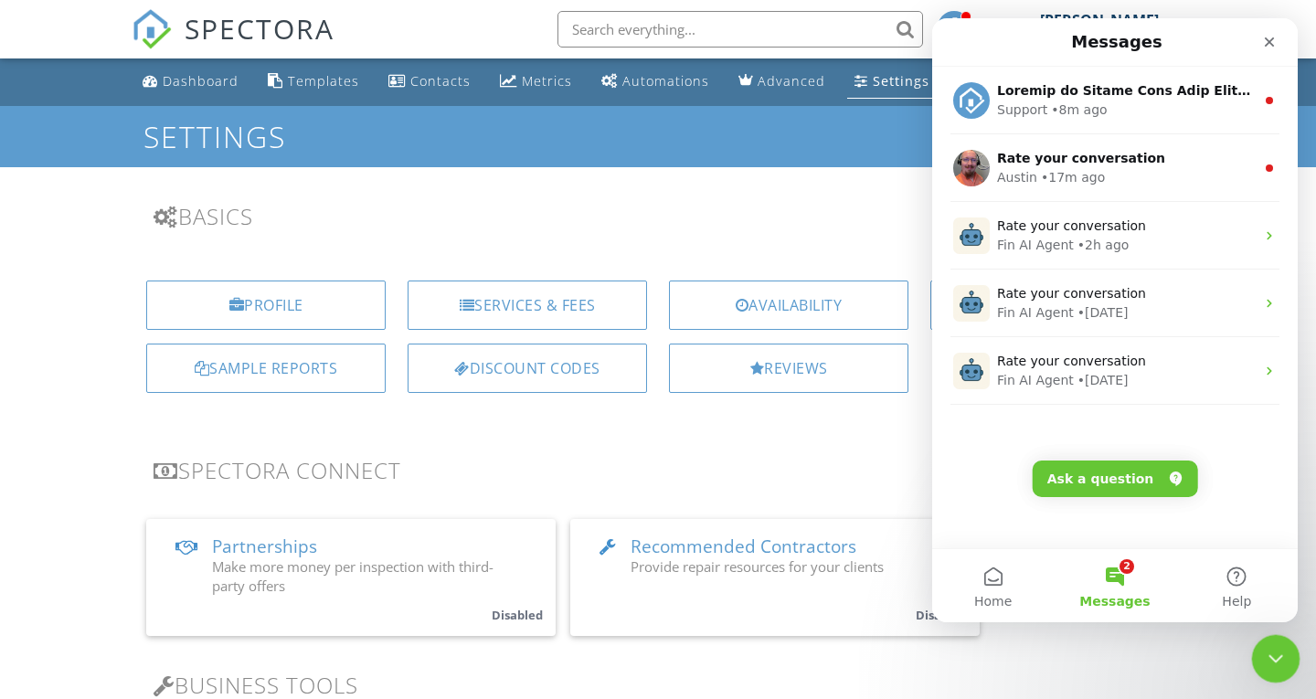
click at [1286, 665] on div "Close Intercom Messenger" at bounding box center [1273, 656] width 44 height 44
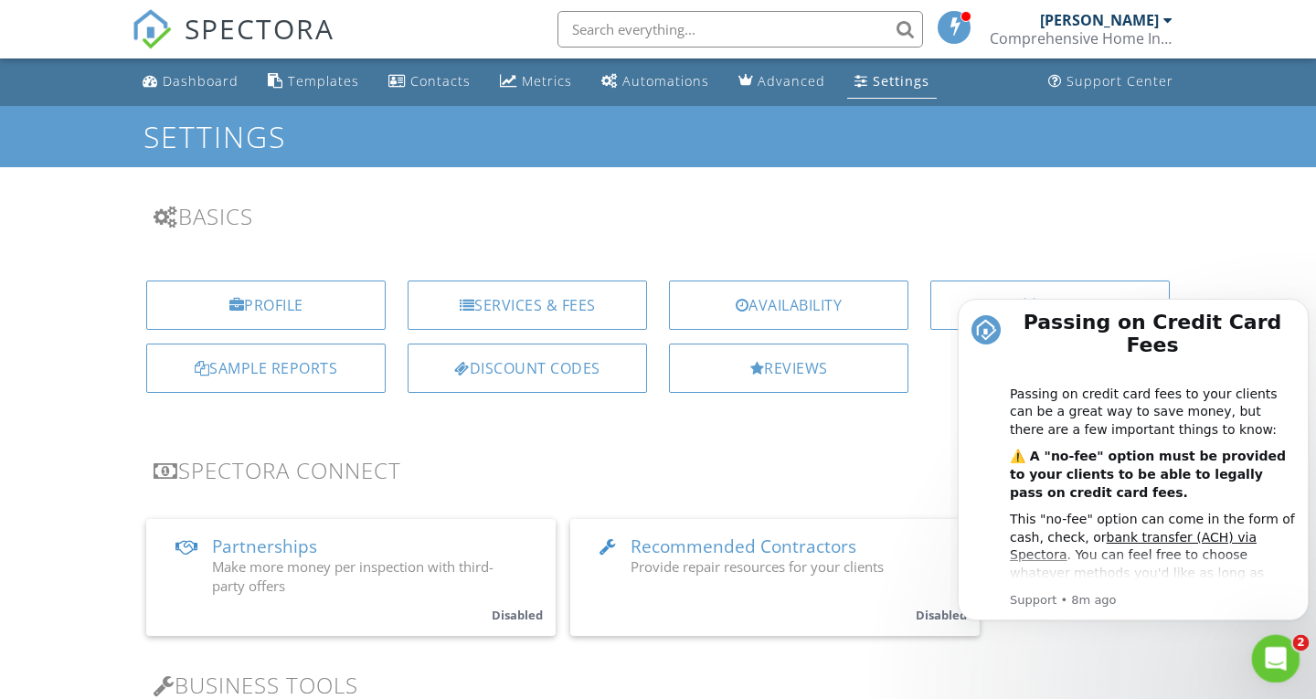
scroll to position [0, 0]
click at [1277, 652] on icon "Open Intercom Messenger" at bounding box center [1274, 657] width 30 height 30
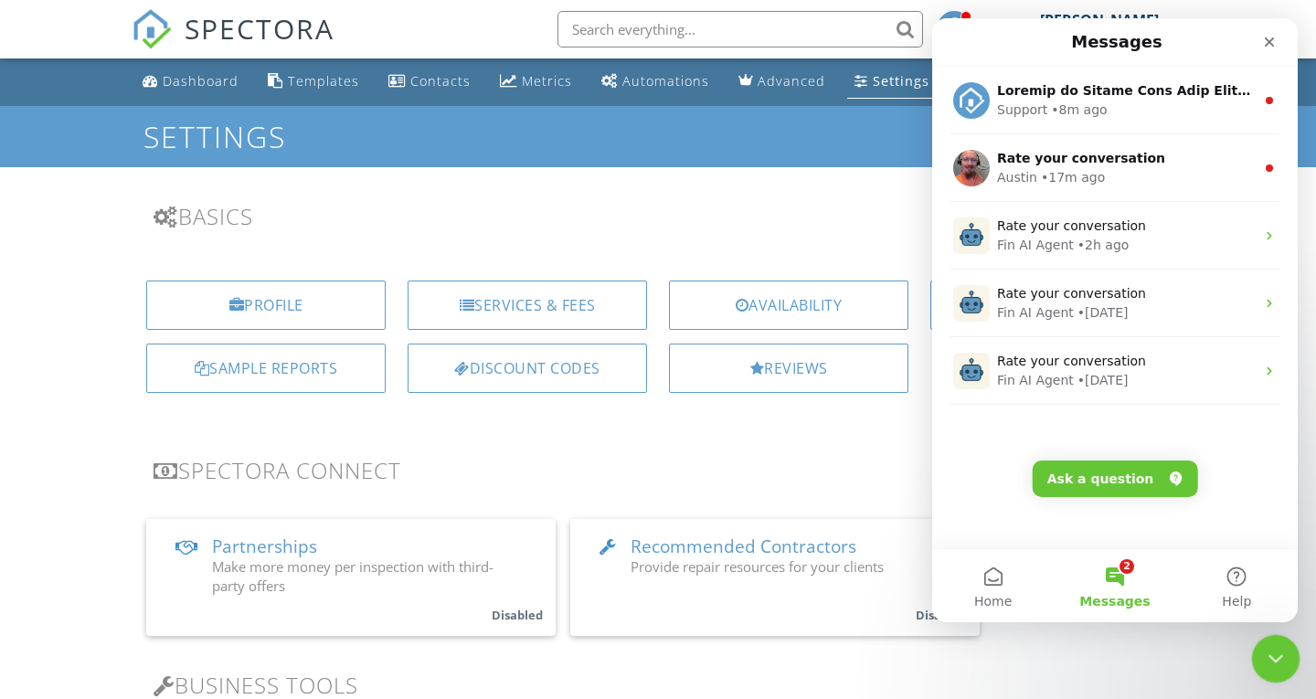
click at [1275, 656] on icon "Close Intercom Messenger" at bounding box center [1273, 656] width 13 height 7
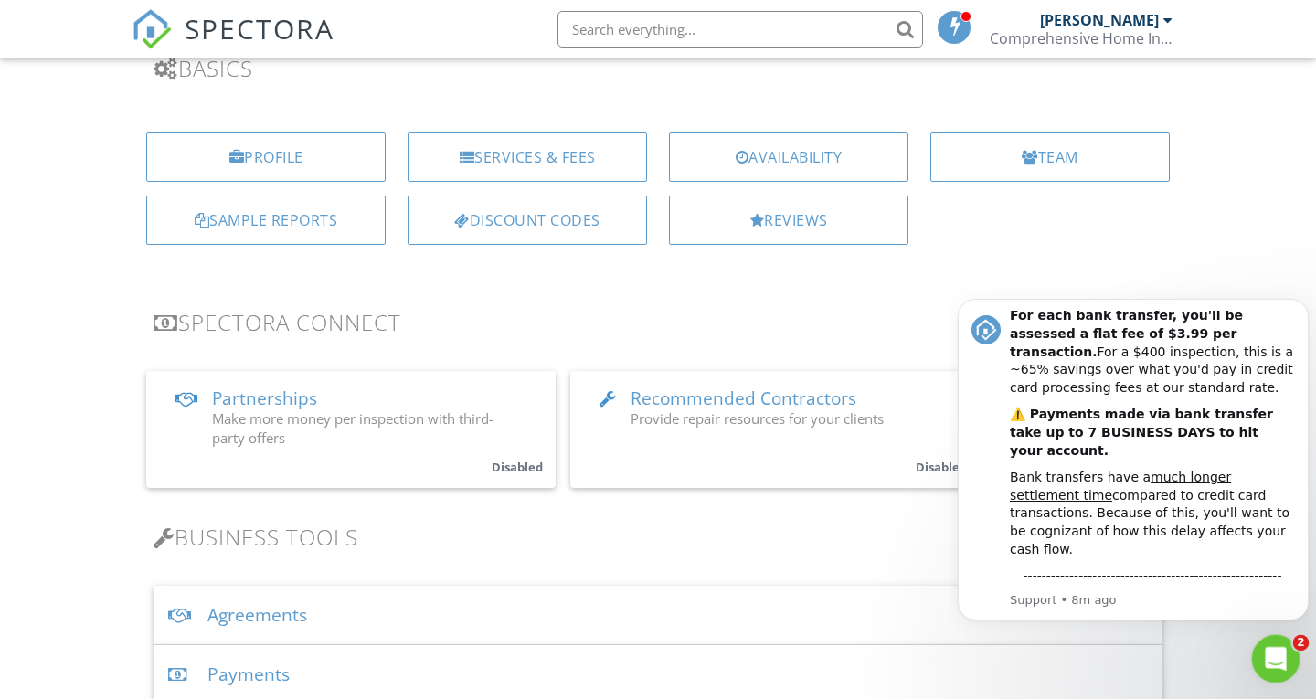
scroll to position [150, 0]
click at [1150, 624] on link "Frequently asked questions" at bounding box center [1112, 631] width 176 height 15
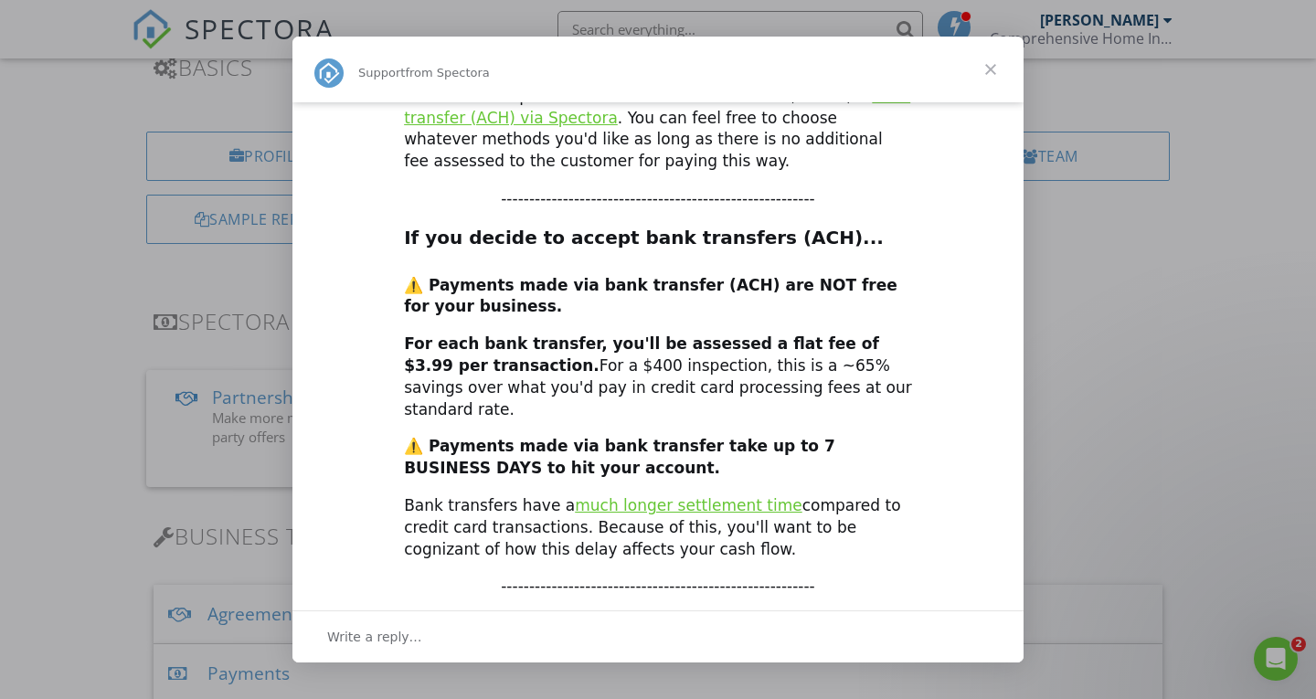
scroll to position [276, 0]
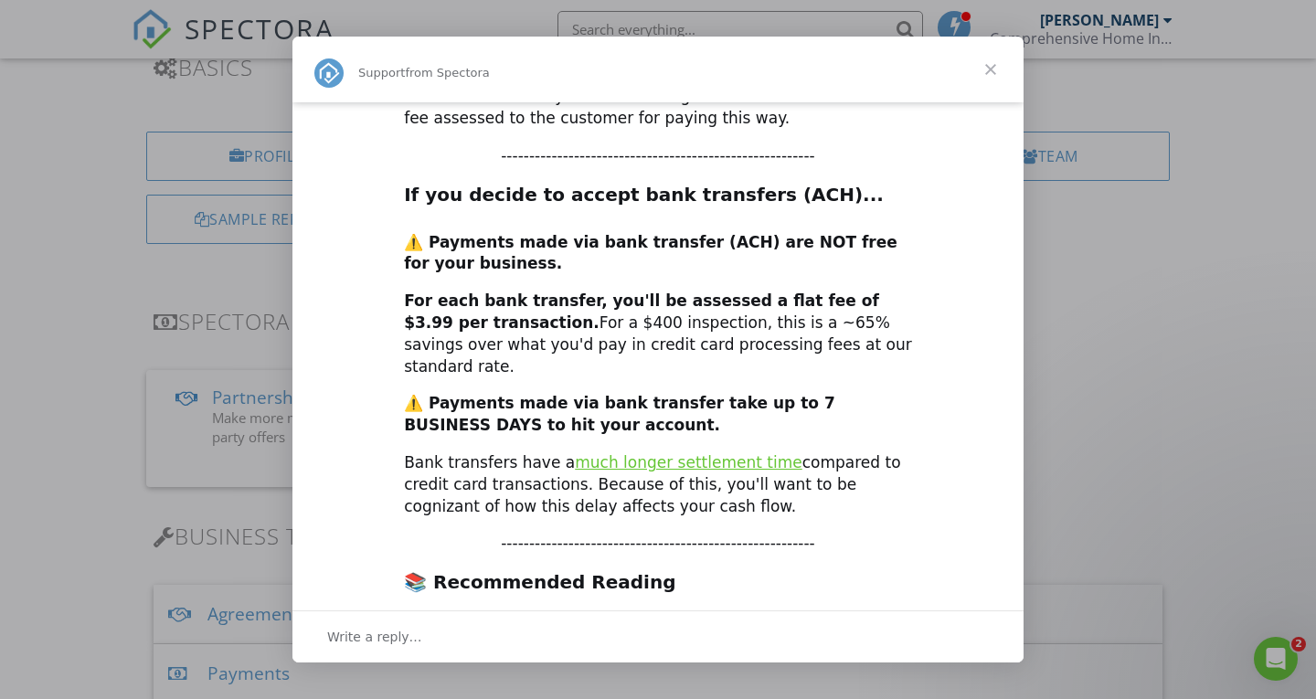
click at [358, 649] on span "Write a reply…" at bounding box center [374, 637] width 95 height 24
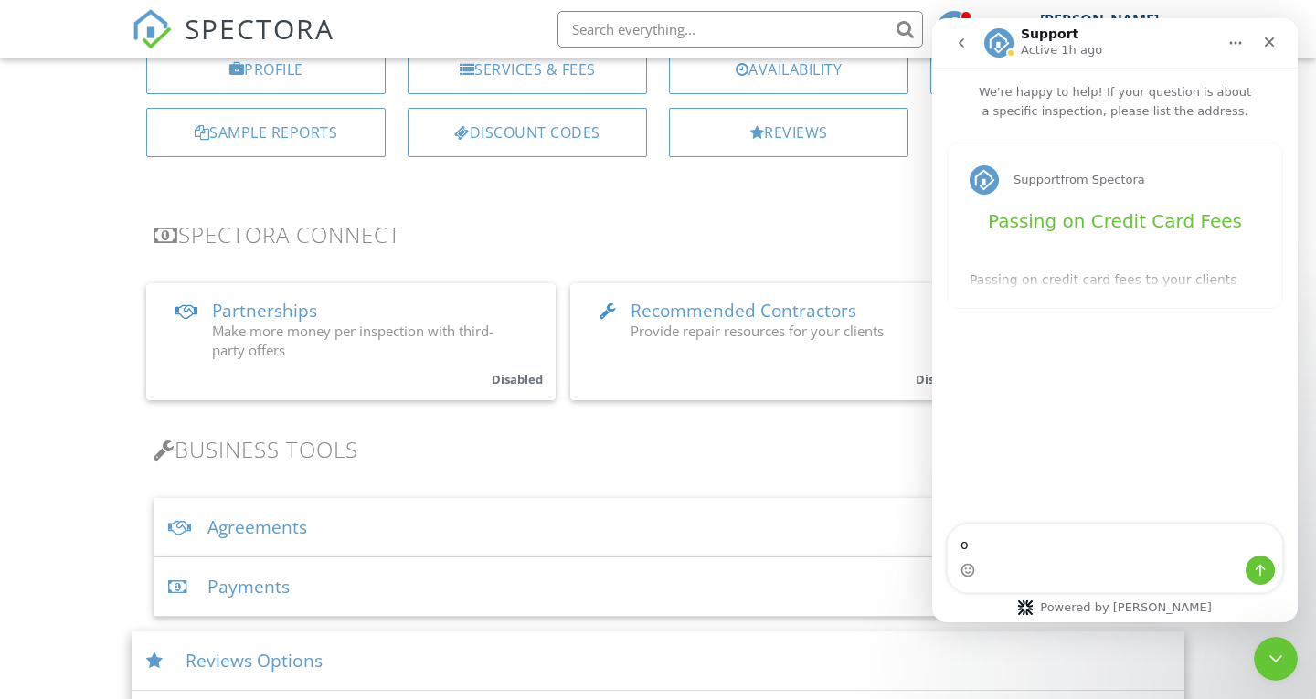
scroll to position [238, 0]
type textarea "ok"
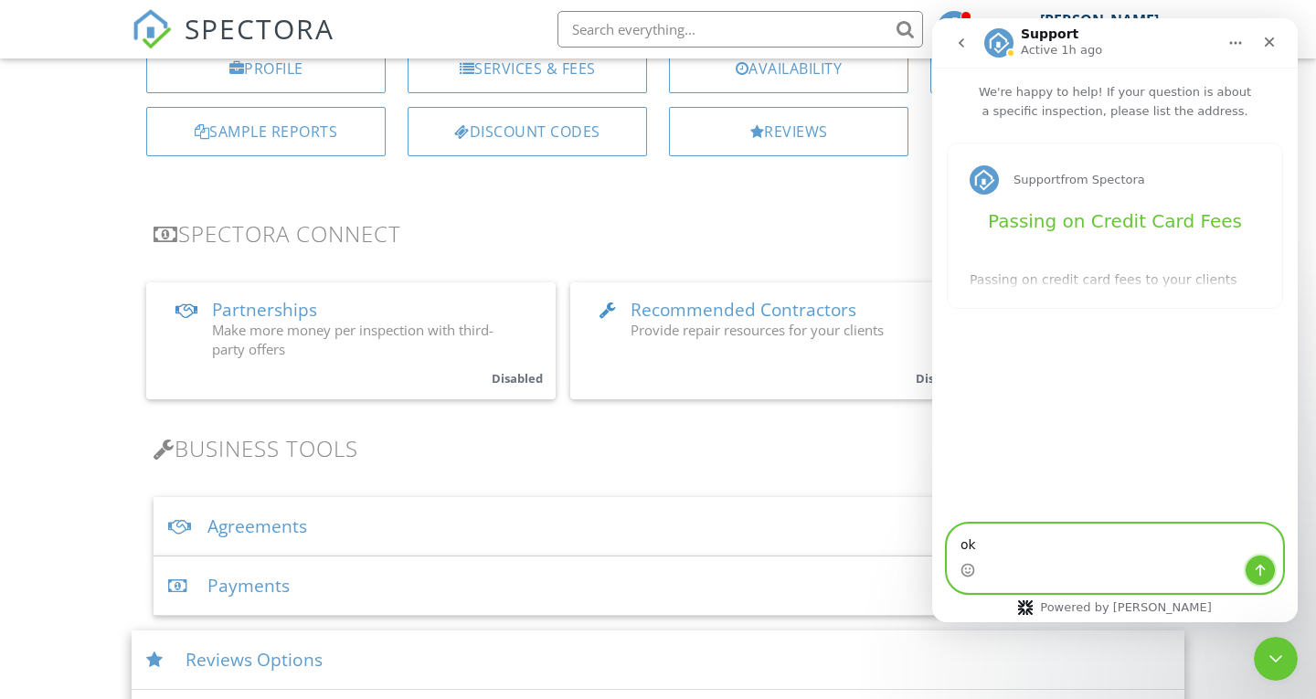
click at [1257, 583] on button "Send a message…" at bounding box center [1260, 570] width 29 height 29
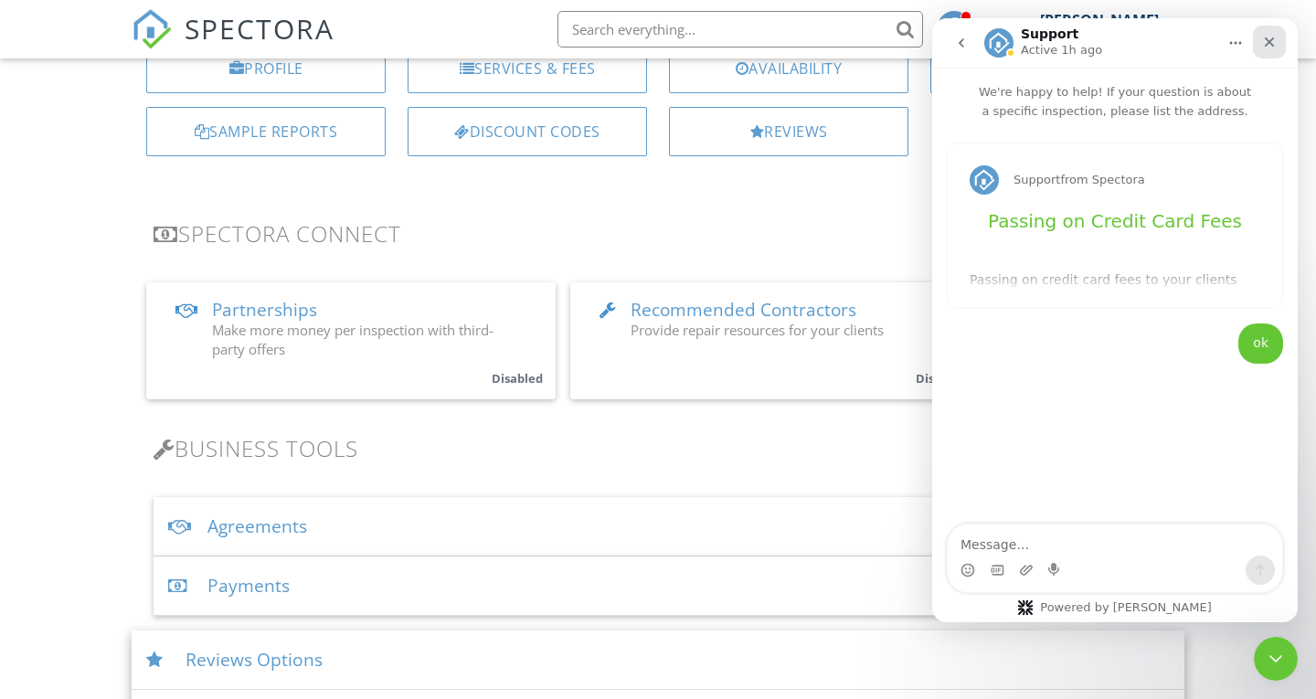
click at [1266, 41] on icon "Close" at bounding box center [1269, 42] width 15 height 15
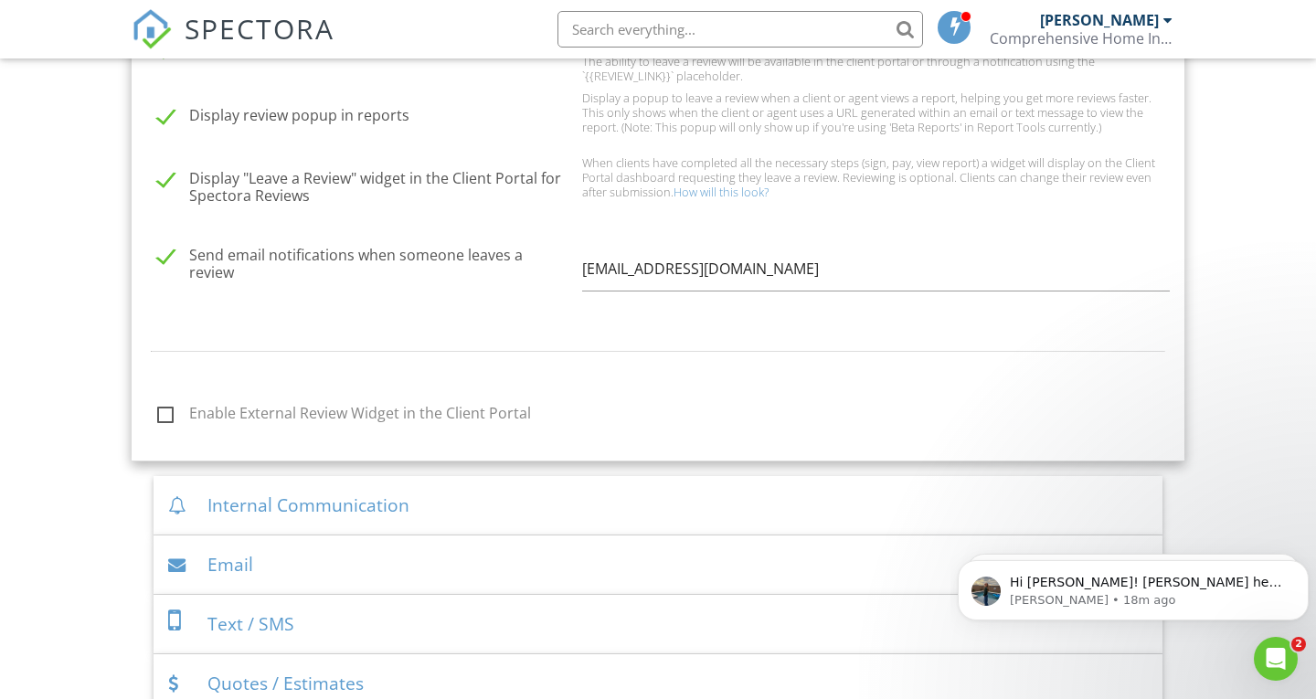
scroll to position [910, 0]
click at [163, 412] on label "Enable External Review Widget in the Client Portal" at bounding box center [364, 416] width 414 height 23
click at [158, 412] on input "Enable External Review Widget in the Client Portal" at bounding box center [152, 416] width 12 height 12
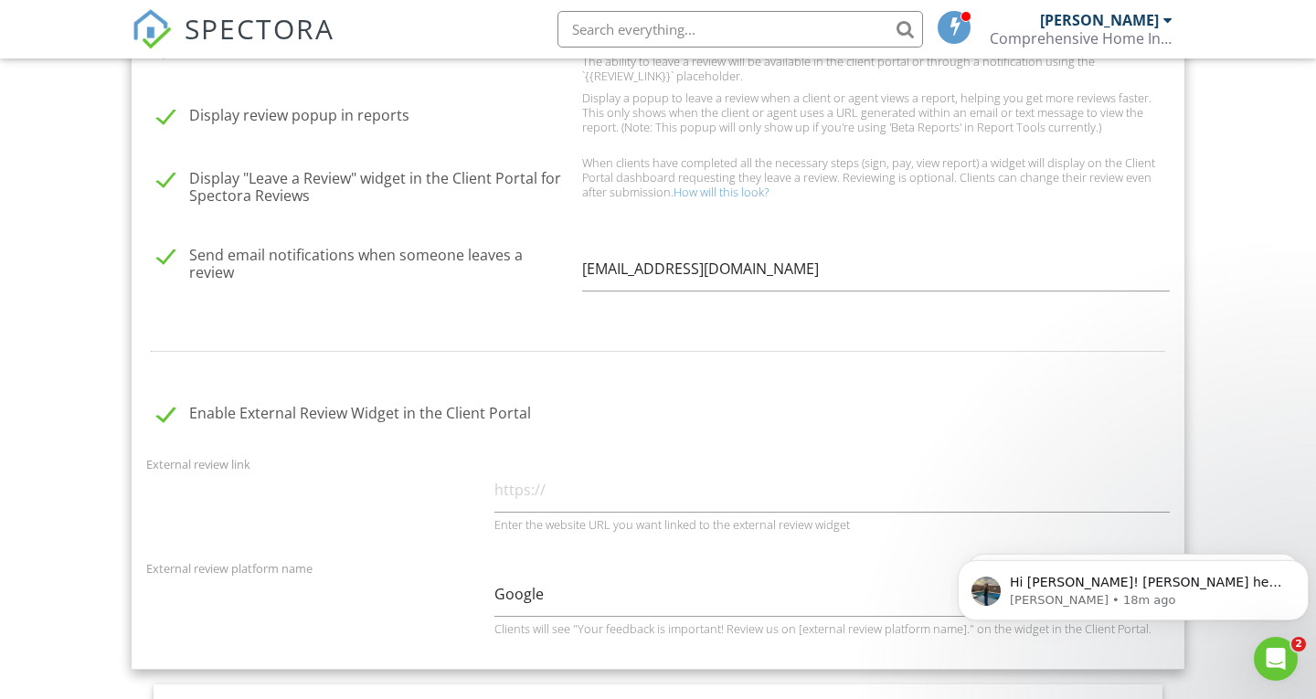
click at [164, 417] on label "Enable External Review Widget in the Client Portal" at bounding box center [364, 416] width 414 height 23
checkbox input "false"
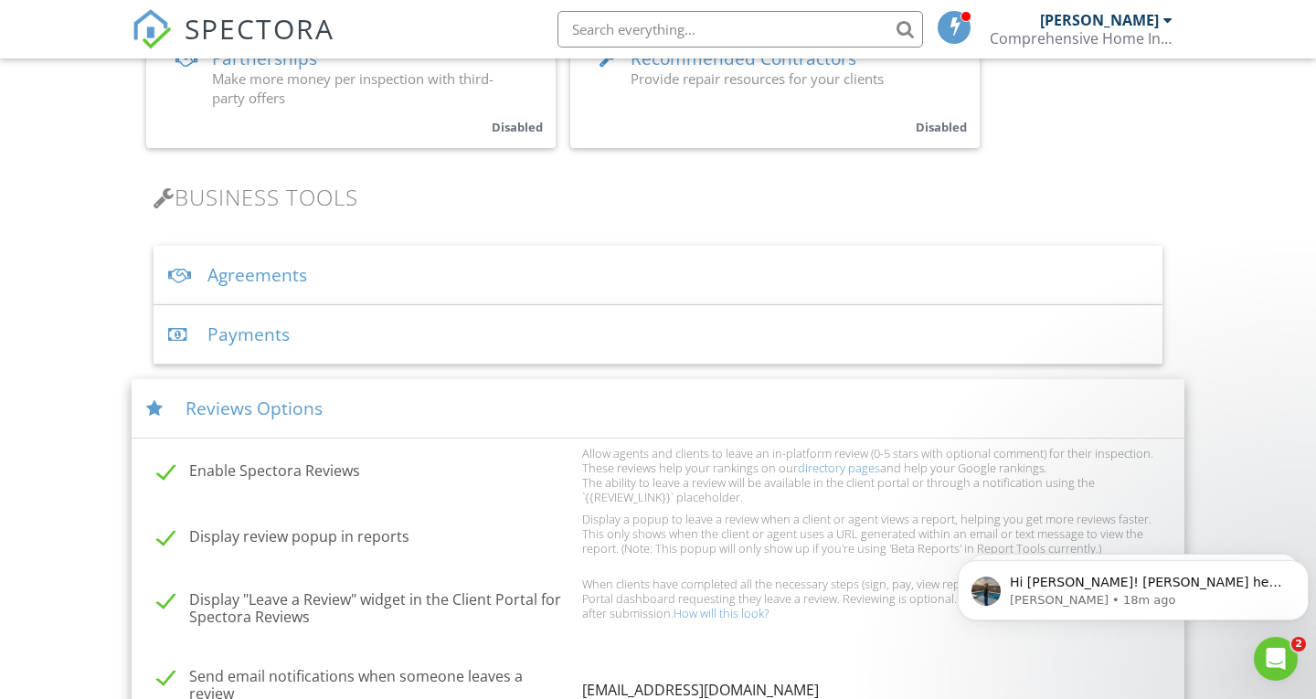
scroll to position [479, 0]
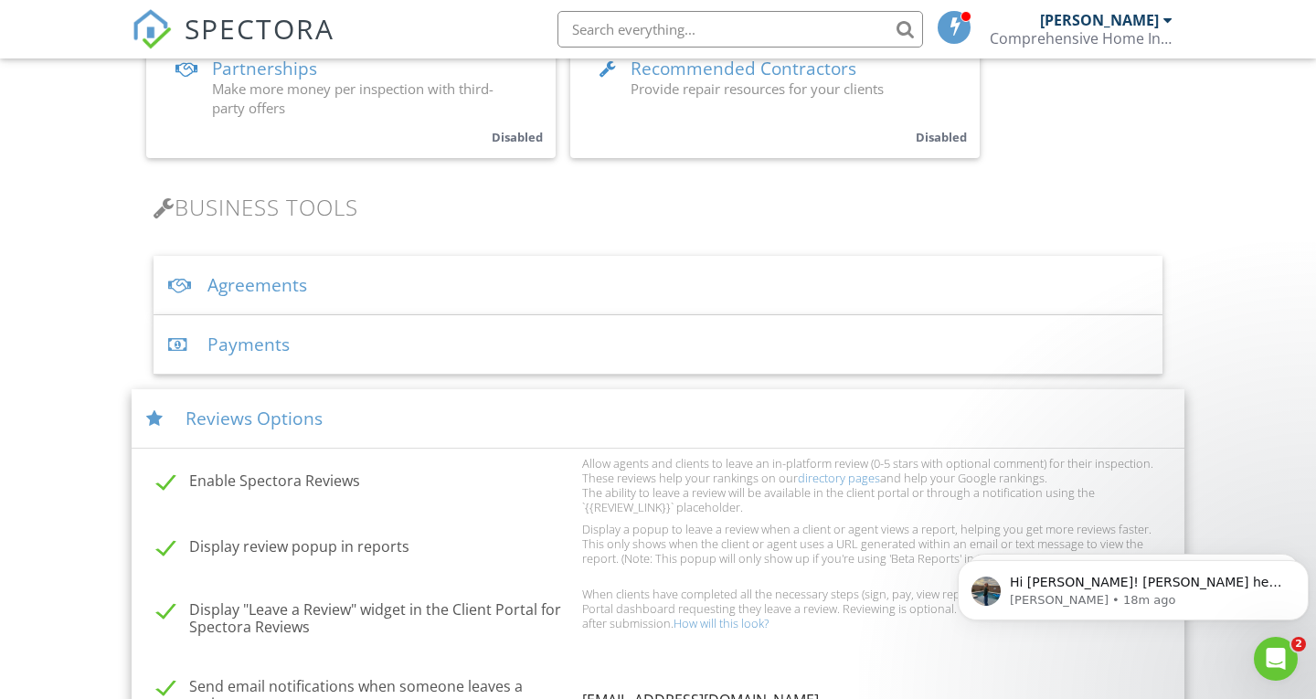
click at [261, 342] on div "Payments" at bounding box center [658, 344] width 1009 height 59
